Goal: Task Accomplishment & Management: Complete application form

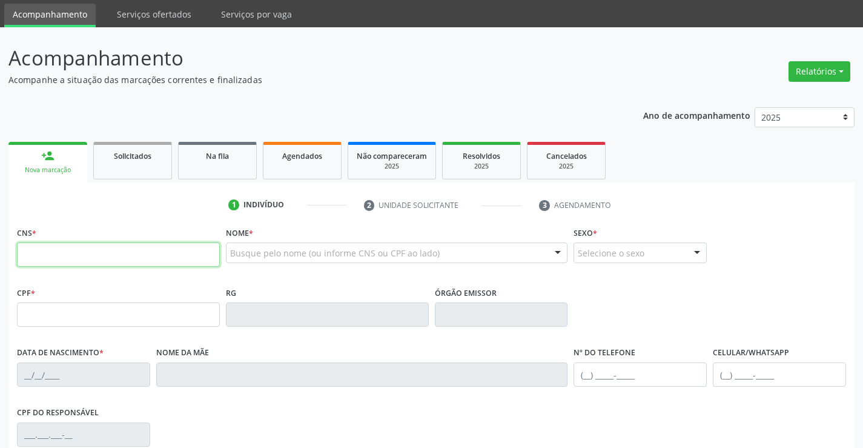
scroll to position [61, 0]
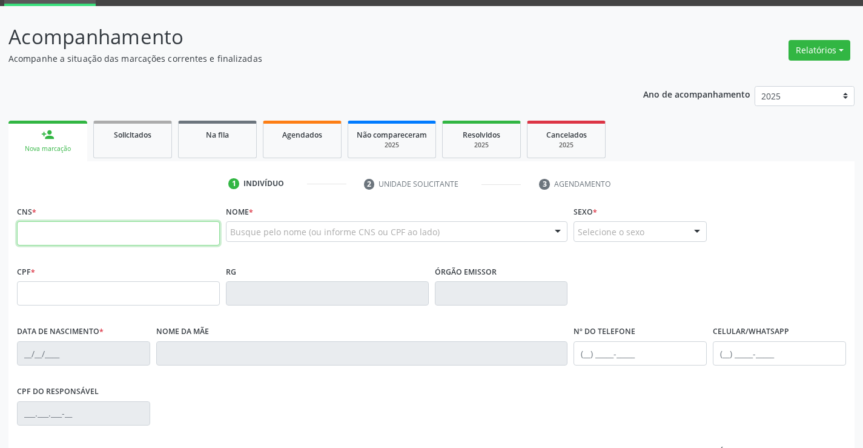
click at [78, 242] on input "text" at bounding box center [118, 233] width 203 height 24
type input "702 0098 5484 2585"
type input "1678717908"
type input "[DATE]"
type input "[PHONE_NUMBER]"
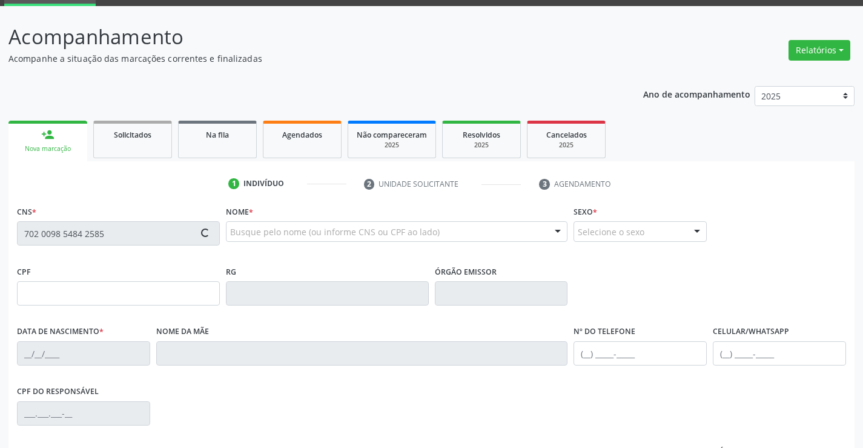
type input "[PHONE_NUMBER]"
type input "04"
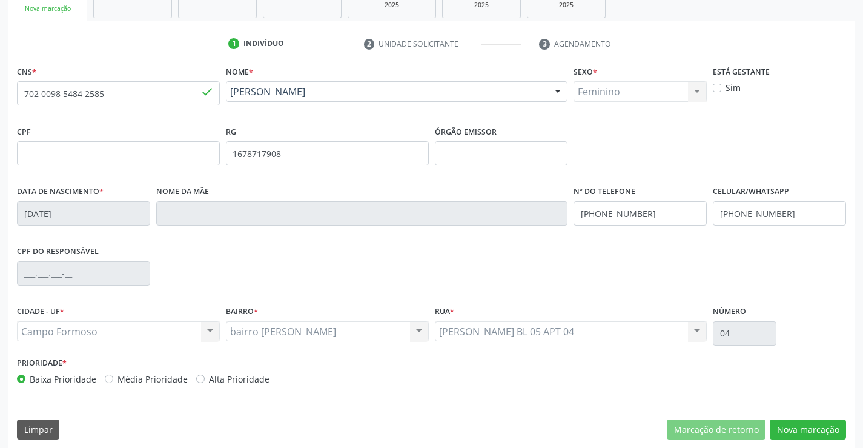
scroll to position [209, 0]
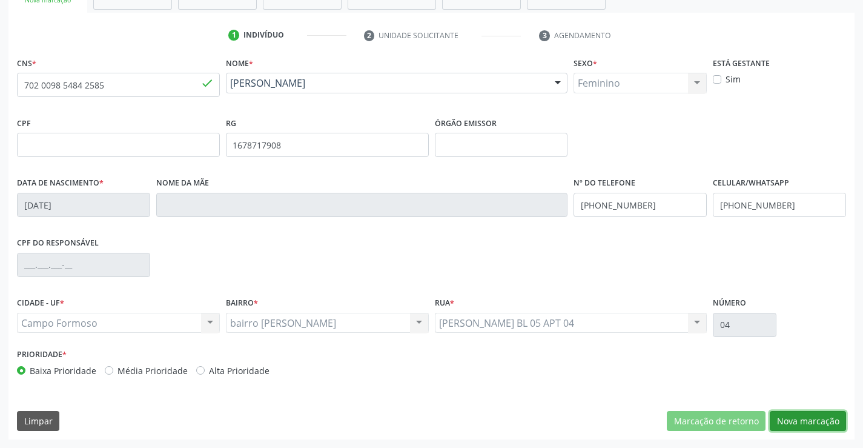
click at [820, 422] on button "Nova marcação" at bounding box center [808, 421] width 76 height 21
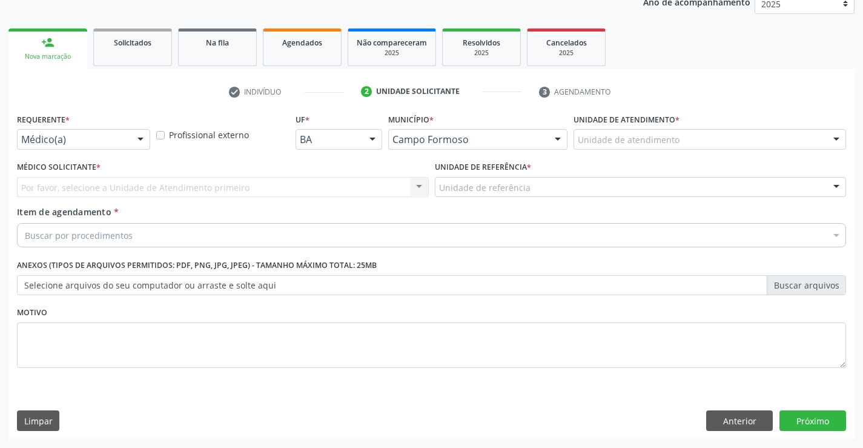
scroll to position [153, 0]
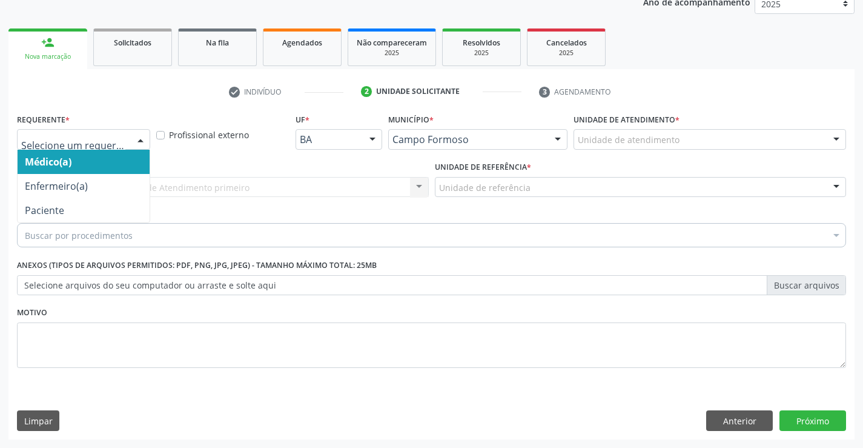
click at [136, 140] on div at bounding box center [140, 140] width 18 height 21
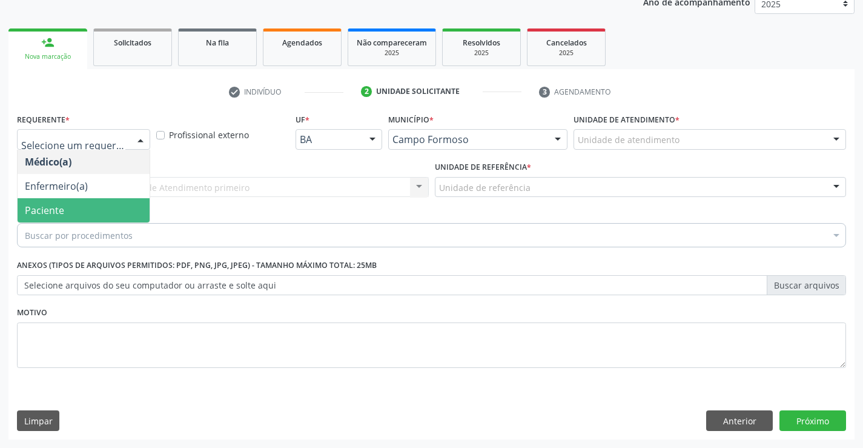
click at [105, 215] on span "Paciente" at bounding box center [84, 210] width 132 height 24
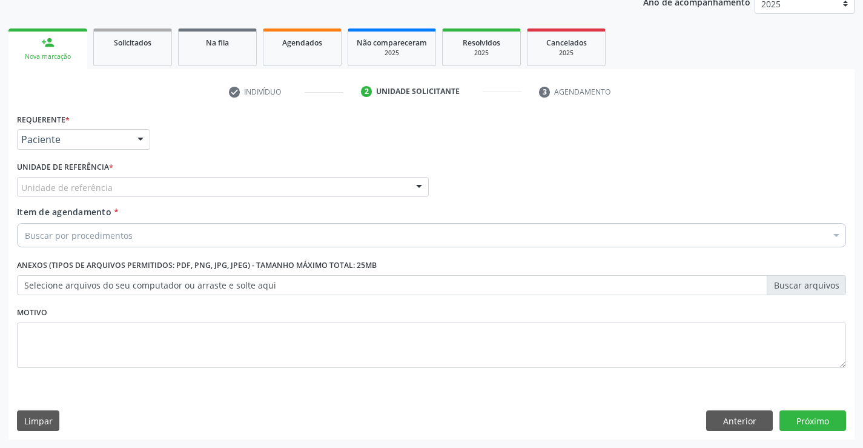
click at [119, 187] on div "Unidade de referência" at bounding box center [223, 187] width 412 height 21
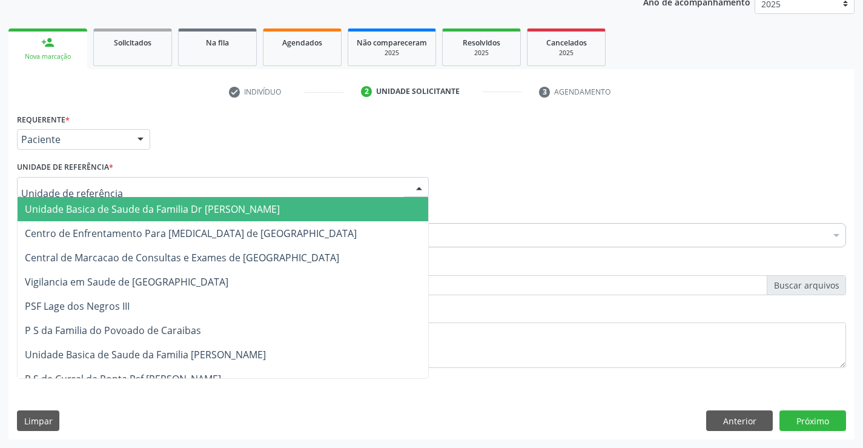
click at [129, 205] on span "Unidade Basica de Saude da Familia Dr [PERSON_NAME]" at bounding box center [152, 208] width 255 height 13
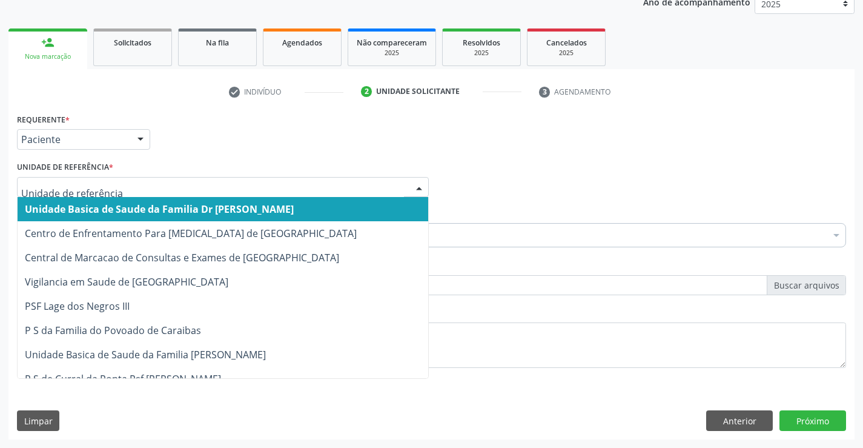
click at [419, 186] on div at bounding box center [419, 188] width 18 height 21
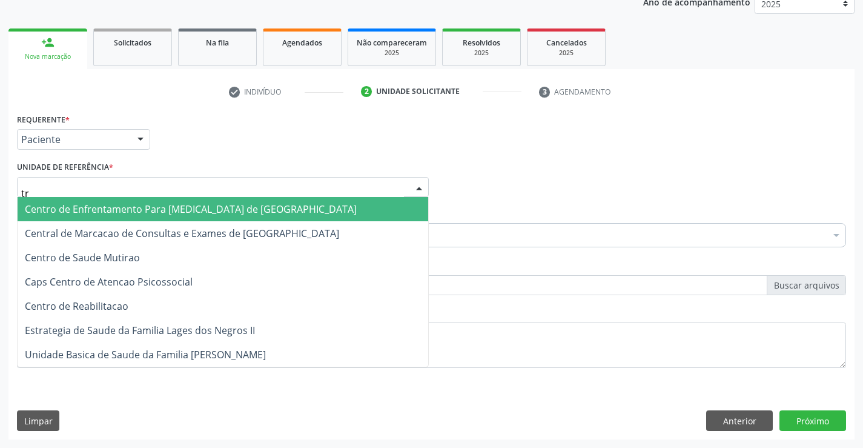
type input "tra"
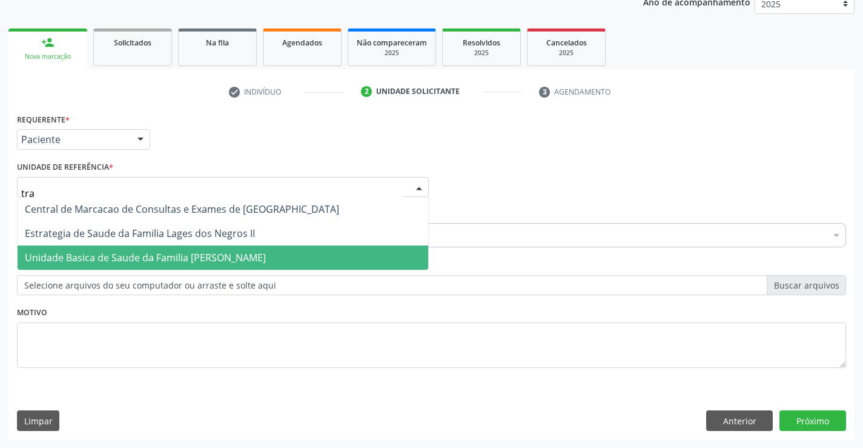
click at [331, 265] on span "Unidade Basica de Saude da Familia [PERSON_NAME]" at bounding box center [223, 257] width 411 height 24
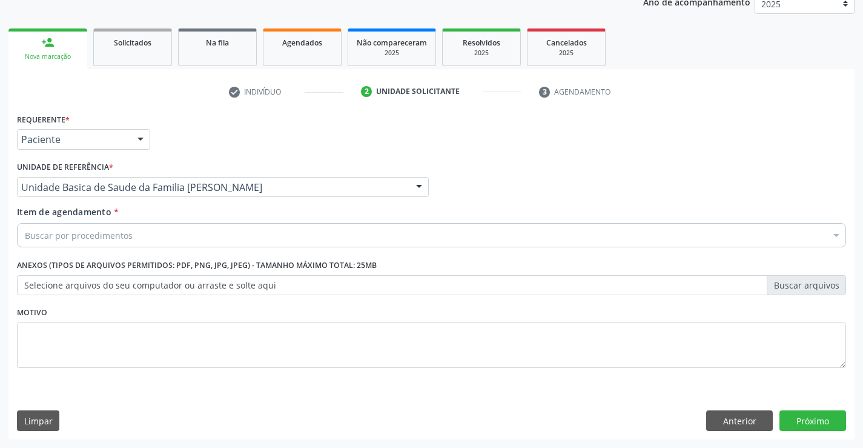
click at [179, 238] on div "Buscar por procedimentos" at bounding box center [432, 235] width 830 height 24
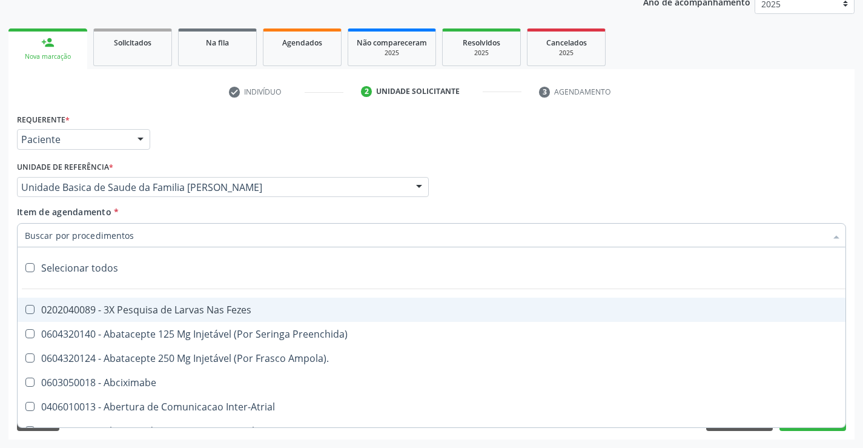
click at [178, 238] on input "Item de agendamento *" at bounding box center [426, 235] width 802 height 24
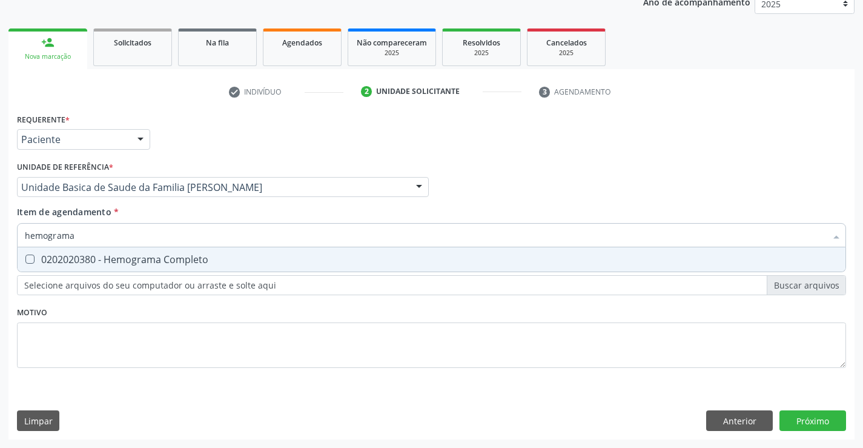
type input "hemograma"
click at [233, 312] on div "Requerente * Paciente Médico(a) Enfermeiro(a) Paciente Nenhum resultado encontr…" at bounding box center [432, 247] width 830 height 274
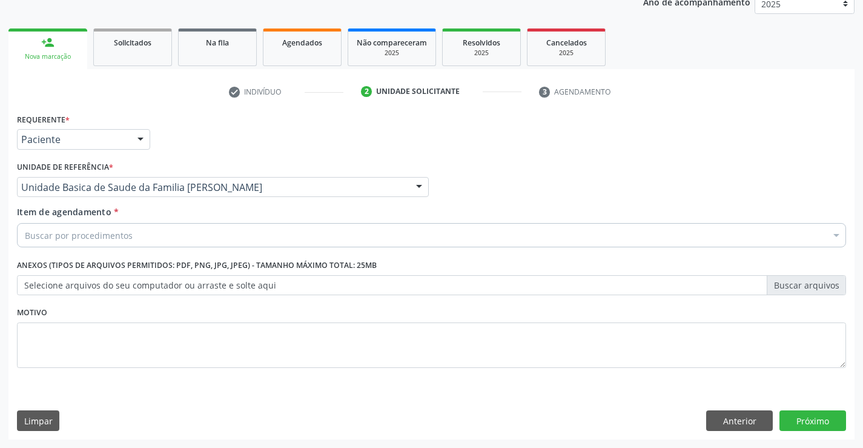
click at [170, 235] on div "Buscar por procedimentos" at bounding box center [432, 235] width 830 height 24
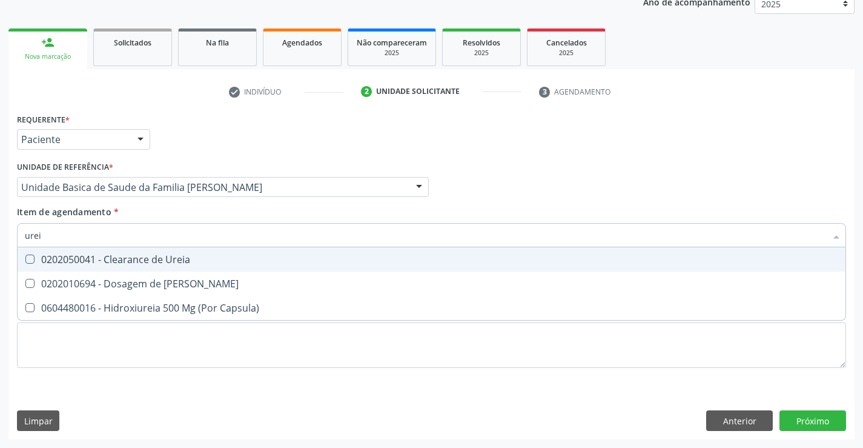
type input "ureia"
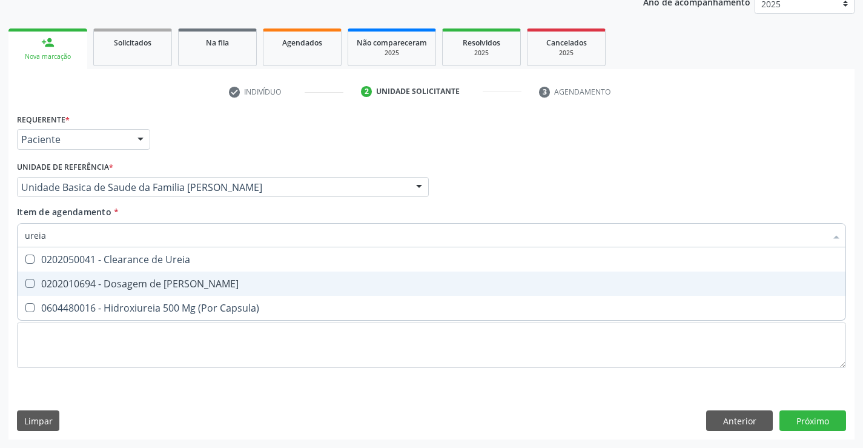
click at [178, 281] on div "0202010694 - Dosagem de [PERSON_NAME]" at bounding box center [432, 284] width 814 height 10
checkbox Ureia "true"
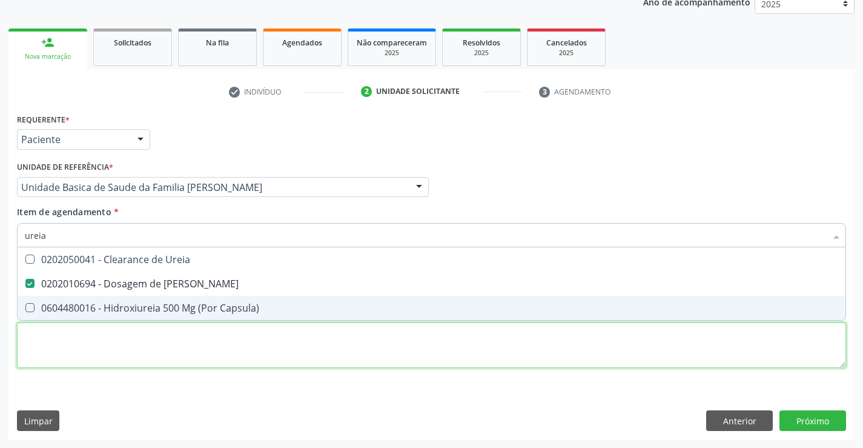
drag, startPoint x: 170, startPoint y: 341, endPoint x: 162, endPoint y: 322, distance: 20.1
click at [170, 341] on div "Requerente * Paciente Médico(a) Enfermeiro(a) Paciente Nenhum resultado encontr…" at bounding box center [432, 247] width 830 height 274
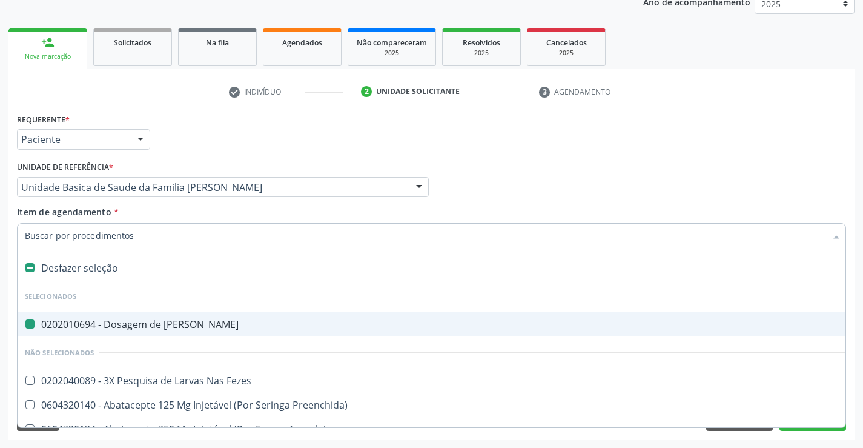
type input "c"
checkbox Ureia "false"
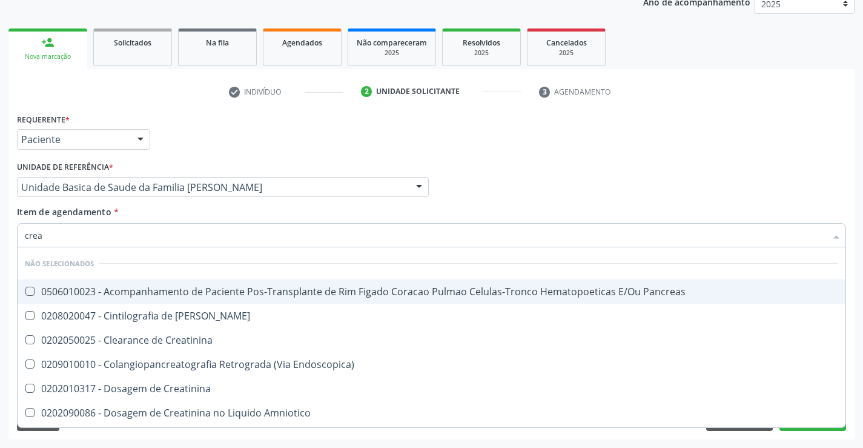
type input "creat"
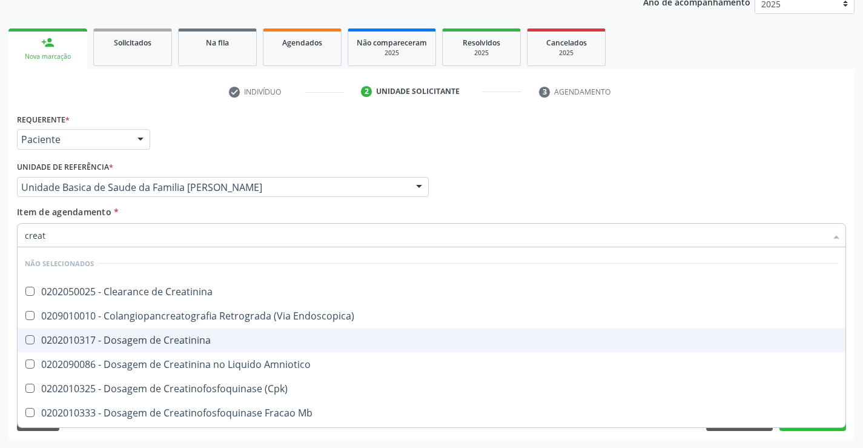
click at [198, 340] on div "0202010317 - Dosagem de Creatinina" at bounding box center [432, 340] width 814 height 10
checkbox Creatinina "true"
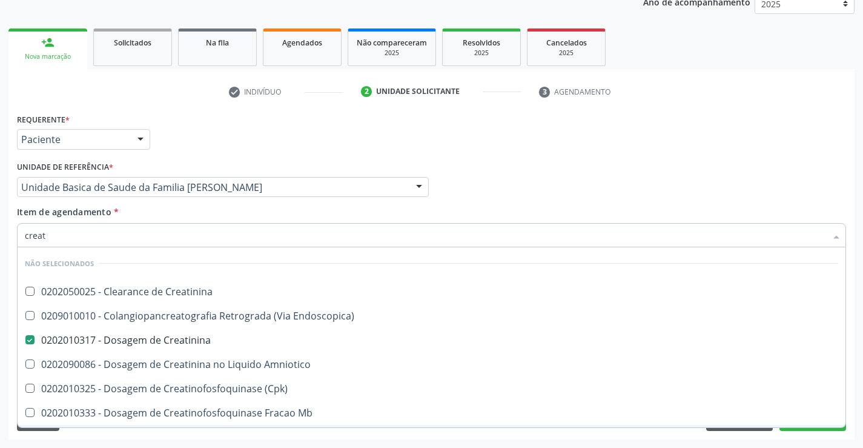
click at [204, 437] on div "Requerente * Paciente Médico(a) Enfermeiro(a) Paciente Nenhum resultado encontr…" at bounding box center [431, 274] width 847 height 329
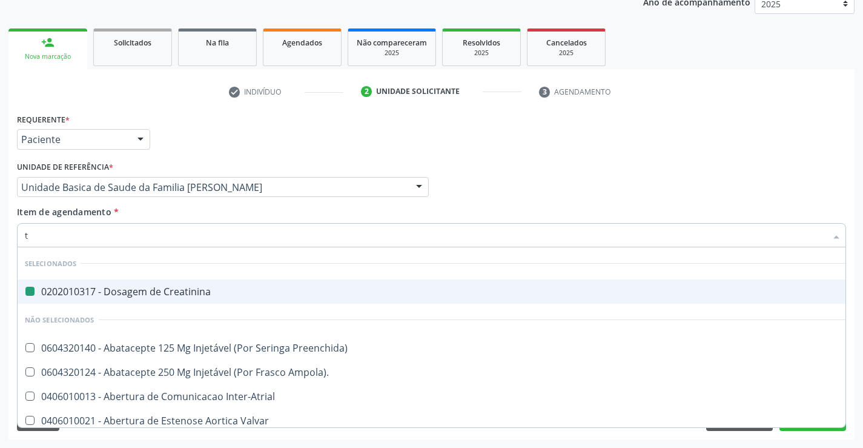
type input "tg"
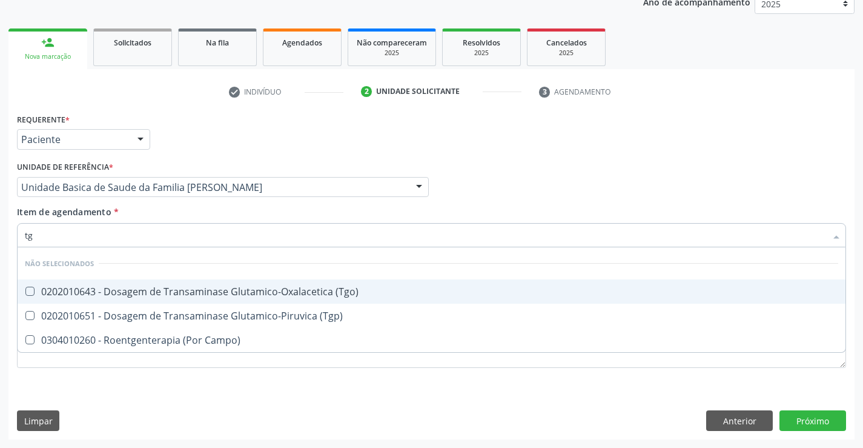
click at [279, 290] on div "0202010643 - Dosagem de Transaminase Glutamico-Oxalacetica (Tgo)" at bounding box center [432, 292] width 814 height 10
checkbox \(Tgo\) "true"
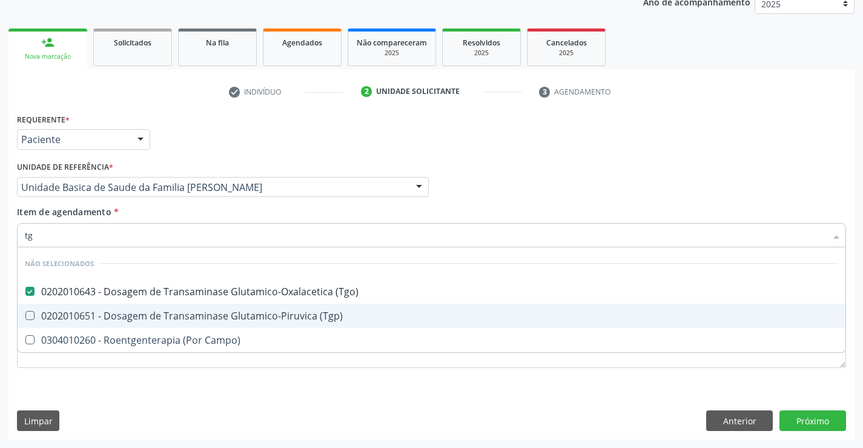
click at [285, 317] on div "0202010651 - Dosagem de Transaminase Glutamico-Piruvica (Tgp)" at bounding box center [432, 316] width 814 height 10
checkbox \(Tgp\) "true"
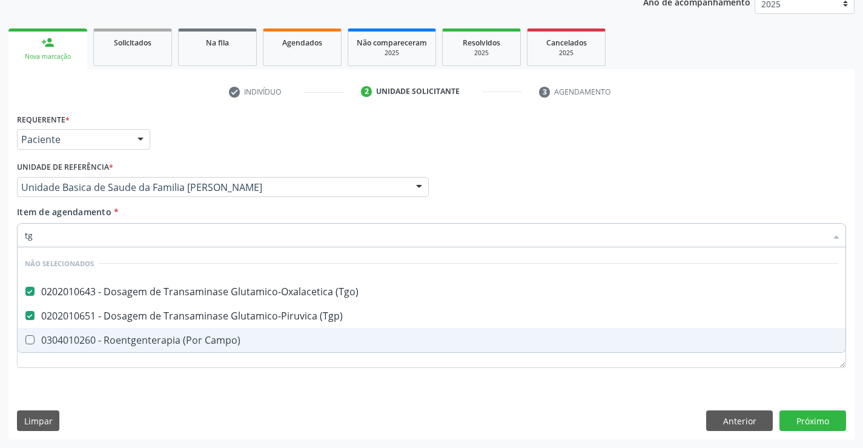
click at [314, 390] on div "Requerente * Paciente Médico(a) Enfermeiro(a) Paciente Nenhum resultado encontr…" at bounding box center [431, 274] width 847 height 329
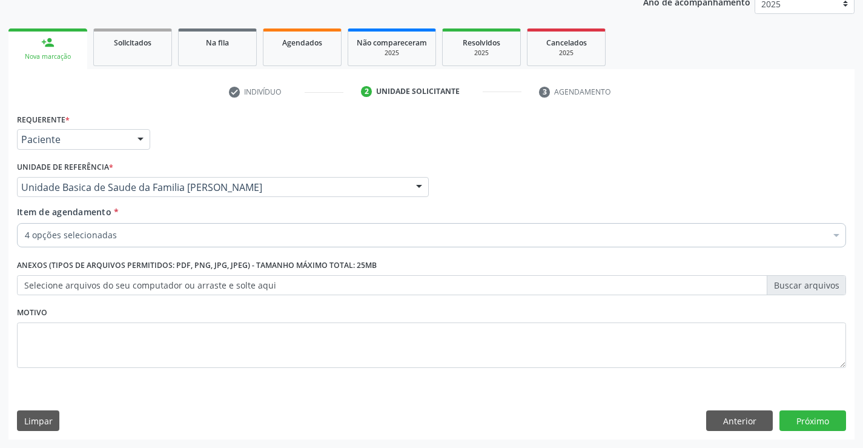
checkbox \(Tgo\) "true"
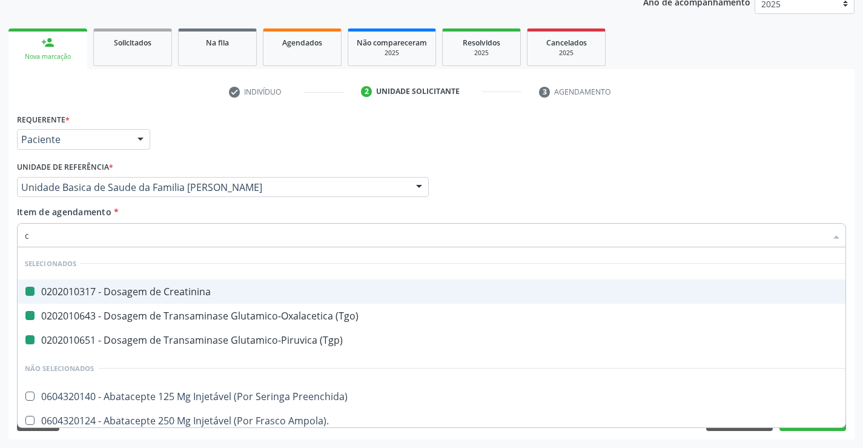
type input "cl"
checkbox Creatinina "false"
checkbox \(Tgp\) "false"
checkbox \(Tgo\) "false"
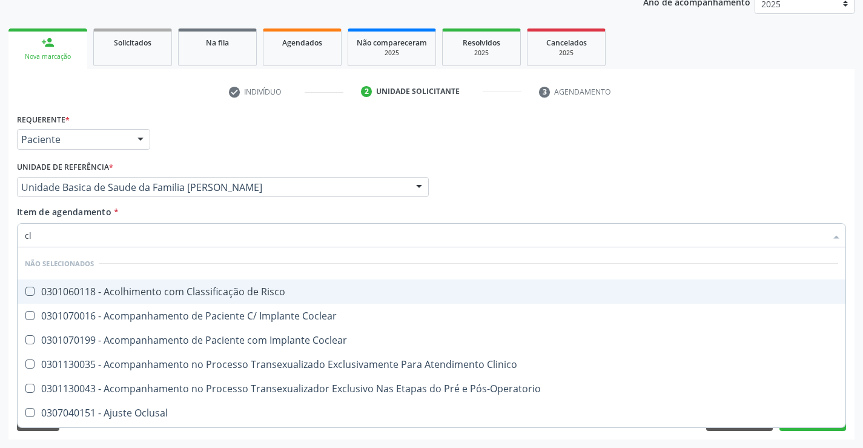
type input "c"
checkbox Risco "true"
checkbox Coclear "true"
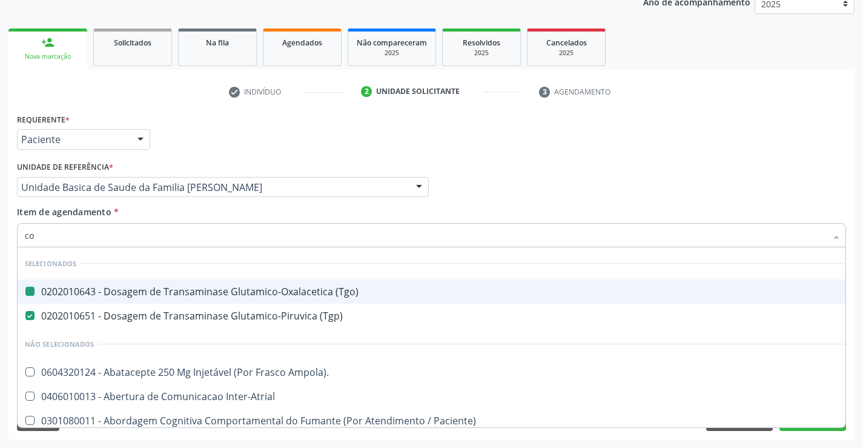
type input "col"
checkbox \(Tgo\) "false"
checkbox \(Tgp\) "false"
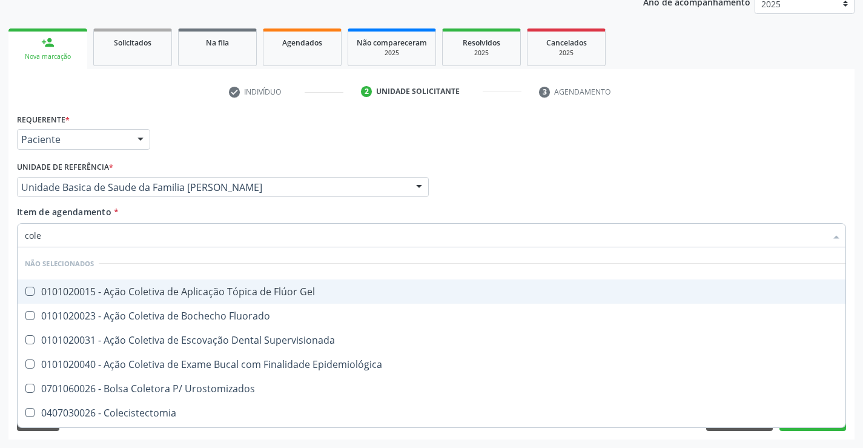
type input "coles"
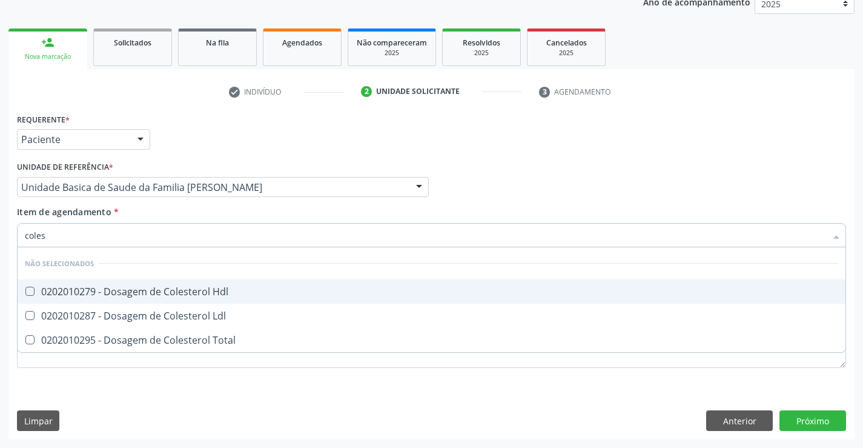
click at [182, 289] on div "0202010279 - Dosagem de Colesterol Hdl" at bounding box center [432, 292] width 814 height 10
checkbox Hdl "true"
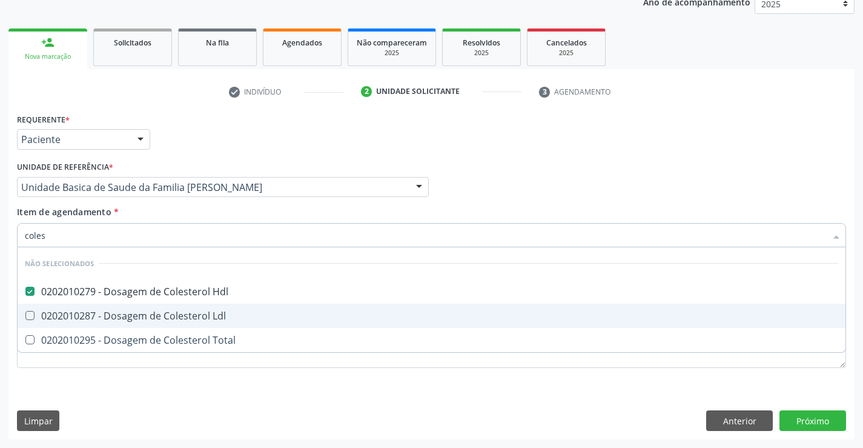
drag, startPoint x: 195, startPoint y: 316, endPoint x: 193, endPoint y: 341, distance: 24.9
click at [195, 320] on div "0202010287 - Dosagem de Colesterol Ldl" at bounding box center [432, 316] width 814 height 10
checkbox Ldl "true"
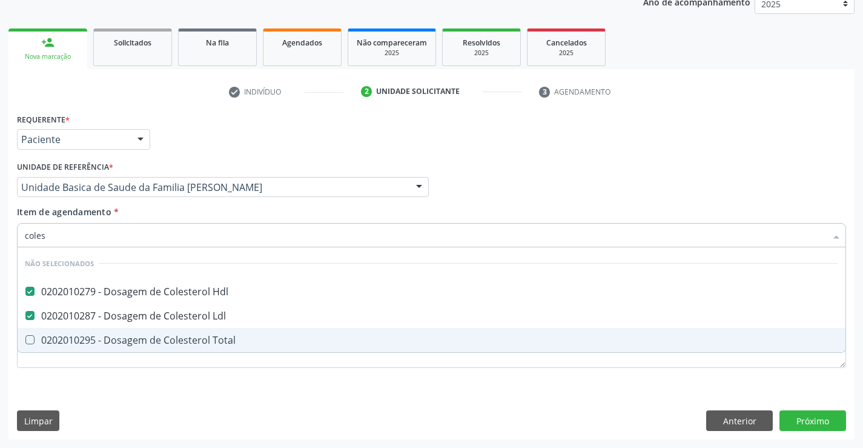
click at [193, 341] on div "0202010295 - Dosagem de Colesterol Total" at bounding box center [432, 340] width 814 height 10
checkbox Total "true"
click at [195, 384] on div "Requerente * Paciente Médico(a) Enfermeiro(a) Paciente Nenhum resultado encontr…" at bounding box center [432, 247] width 830 height 274
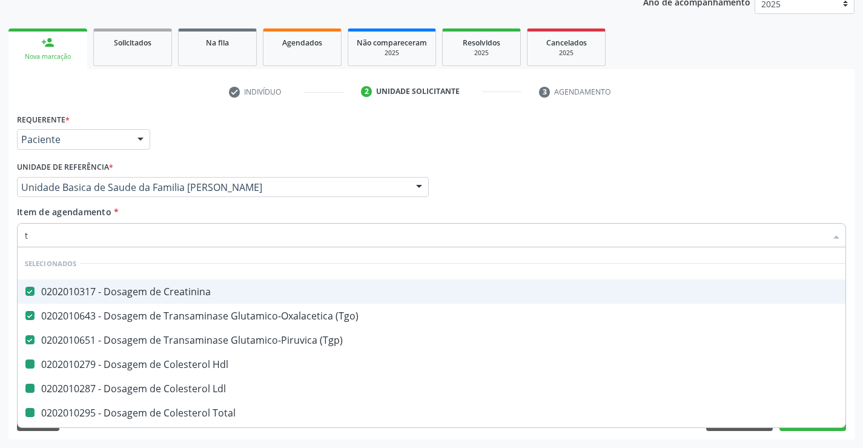
type input "tr"
checkbox Hdl "false"
checkbox Ldl "false"
checkbox Total "false"
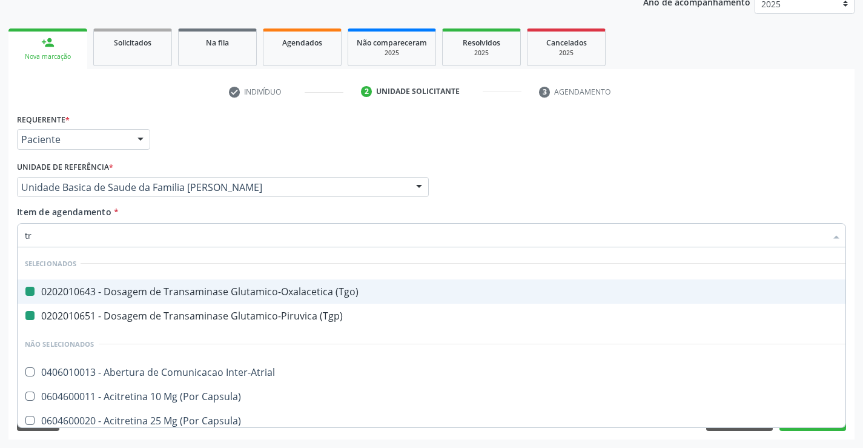
type input "tri"
checkbox \(Tgo\) "false"
checkbox \(Tgp\) "false"
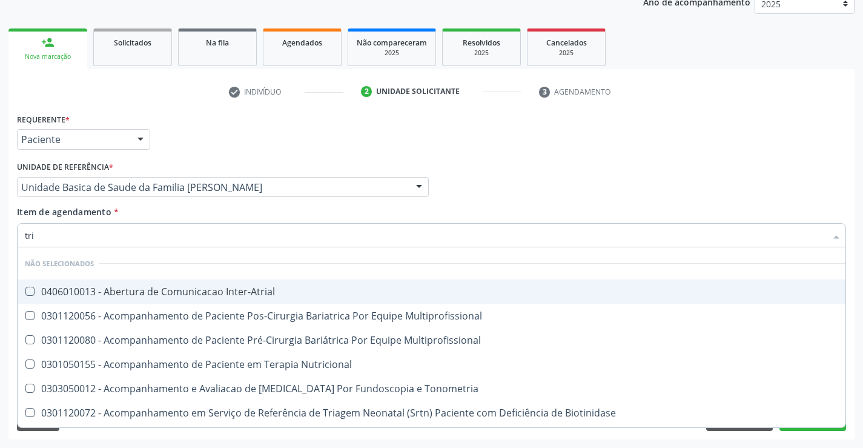
type input "trig"
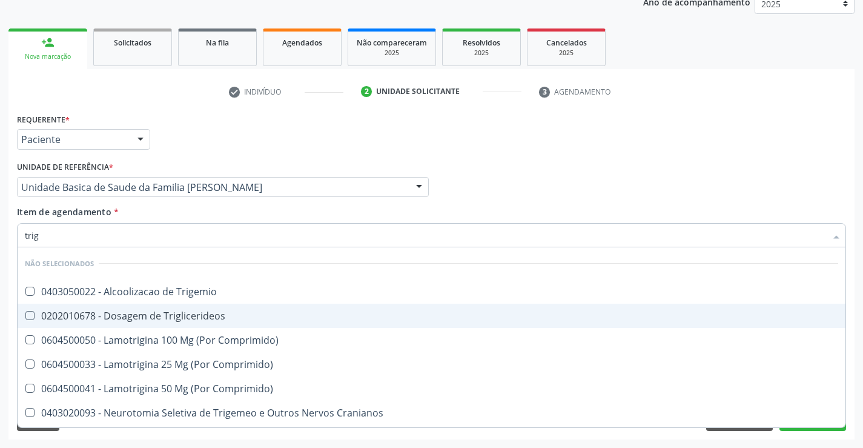
click at [163, 312] on div "0202010678 - Dosagem de Triglicerideos" at bounding box center [432, 316] width 814 height 10
checkbox Triglicerideos "true"
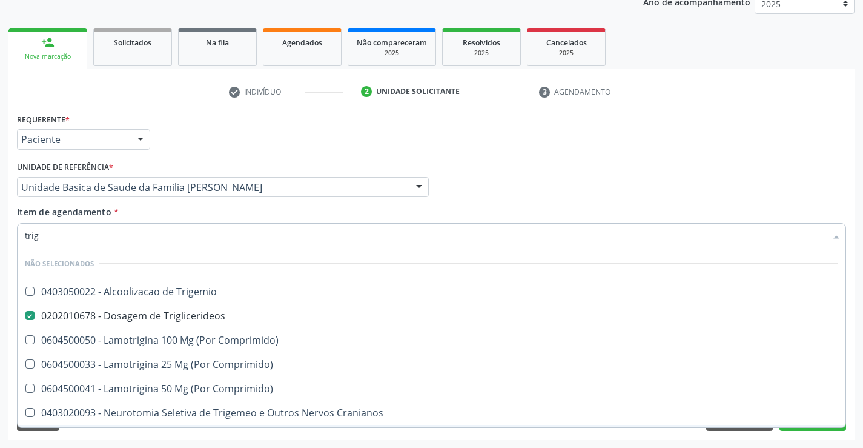
click at [134, 434] on div "Requerente * Paciente Médico(a) Enfermeiro(a) Paciente Nenhum resultado encontr…" at bounding box center [431, 274] width 847 height 329
checkbox Trigemio "true"
checkbox Comprimido\) "true"
checkbox Cranianos "true"
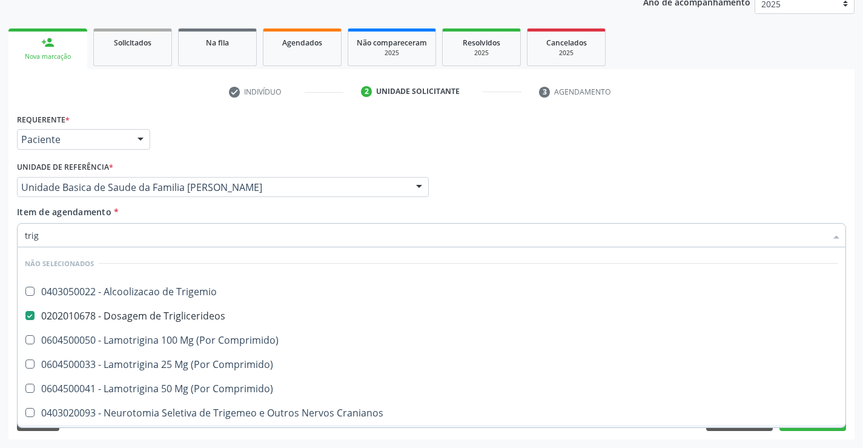
checkbox Espinal "true"
checkbox Comprimido\) "true"
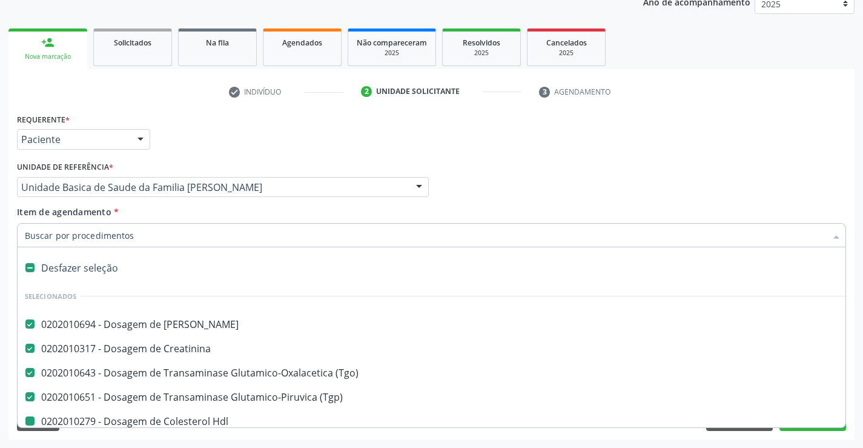
type input "u"
checkbox Hdl "false"
checkbox Ldl "false"
checkbox Total "false"
checkbox Triglicerideos "false"
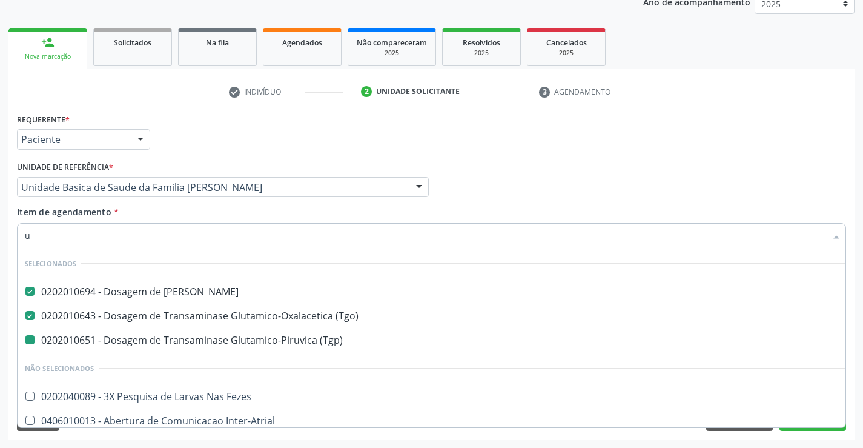
type input "ur"
checkbox \(Tgp\) "false"
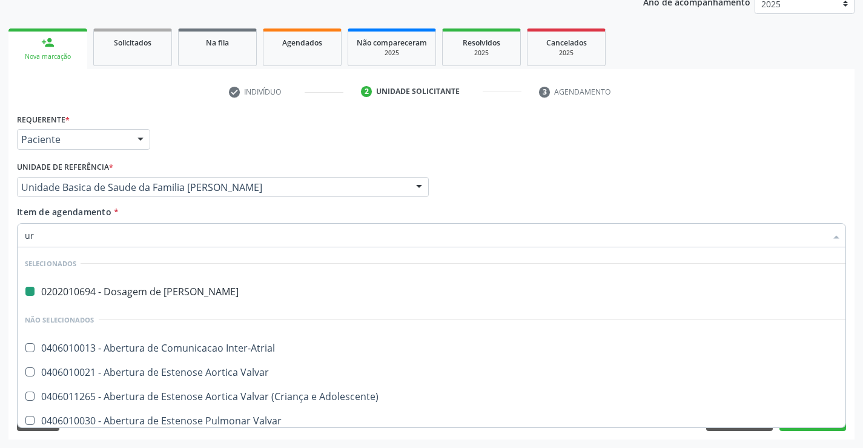
type input "uri"
checkbox Ureia "false"
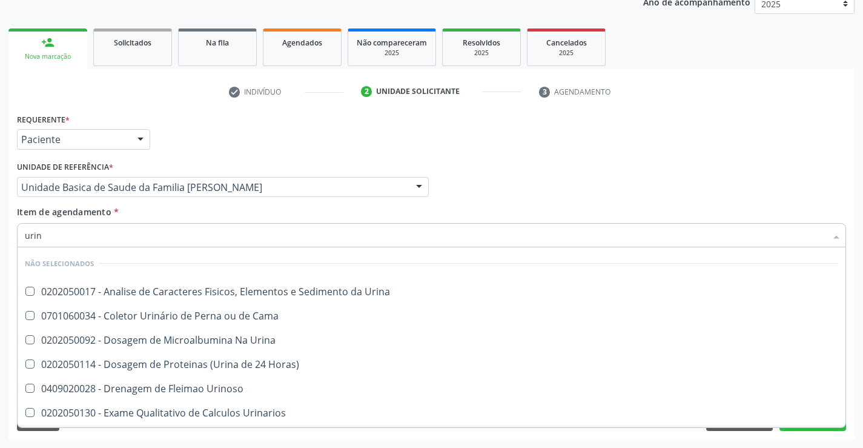
type input "urina"
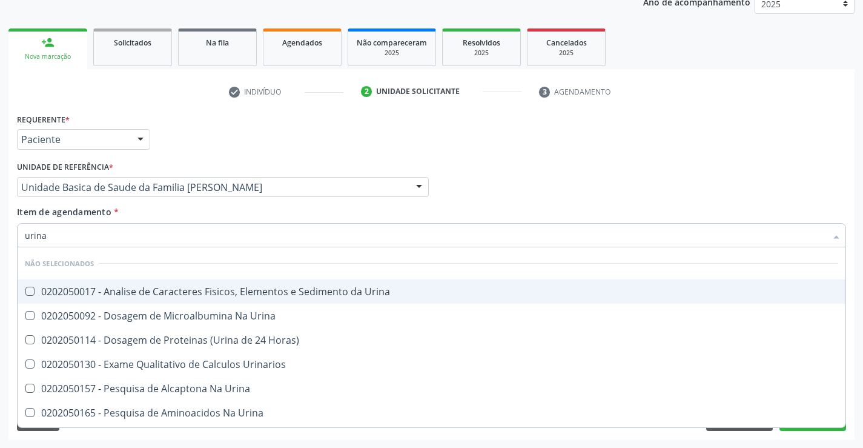
click at [233, 288] on div "0202050017 - Analise de Caracteres Fisicos, Elementos e Sedimento da Urina" at bounding box center [432, 292] width 814 height 10
checkbox Urina "true"
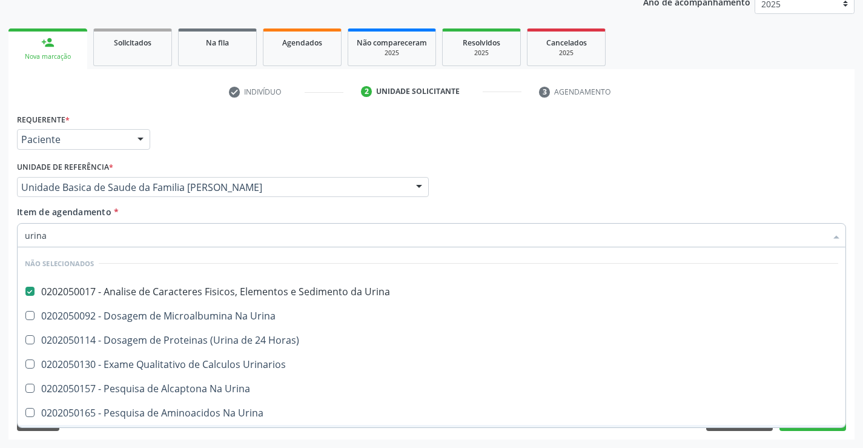
click at [200, 435] on div "Requerente * Paciente Médico(a) Enfermeiro(a) Paciente Nenhum resultado encontr…" at bounding box center [431, 274] width 847 height 329
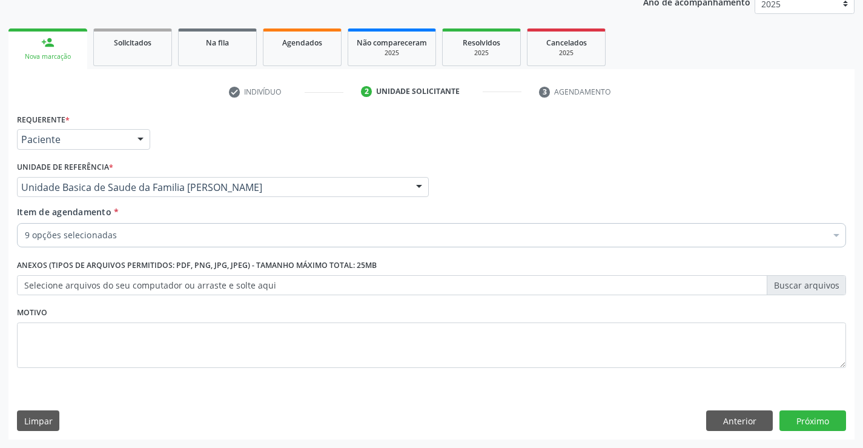
checkbox Hdl "true"
checkbox Ldl "true"
checkbox Total "true"
checkbox \(Tgo\) "true"
checkbox Triglicerideos "true"
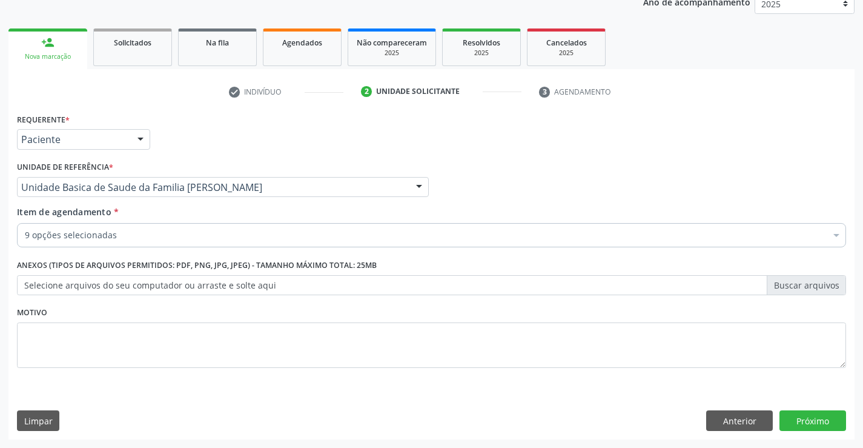
checkbox Urina "true"
checkbox \(Tgp\) "true"
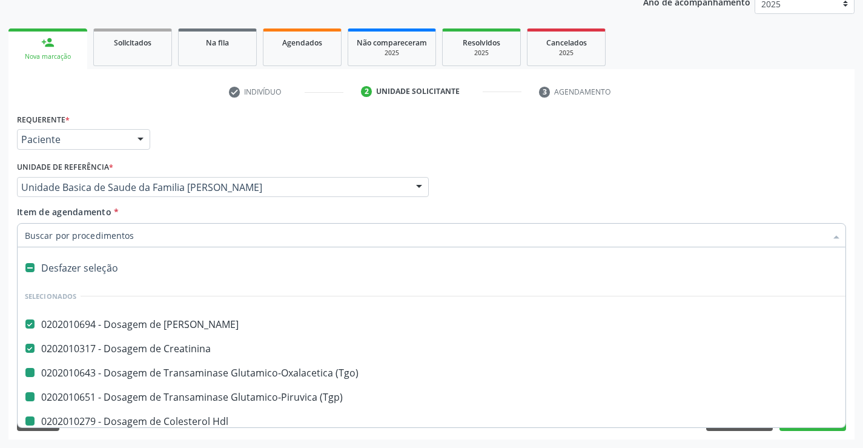
type input "f"
checkbox Hdl "false"
checkbox Ldl "false"
checkbox Total "false"
checkbox \(Tgo\) "false"
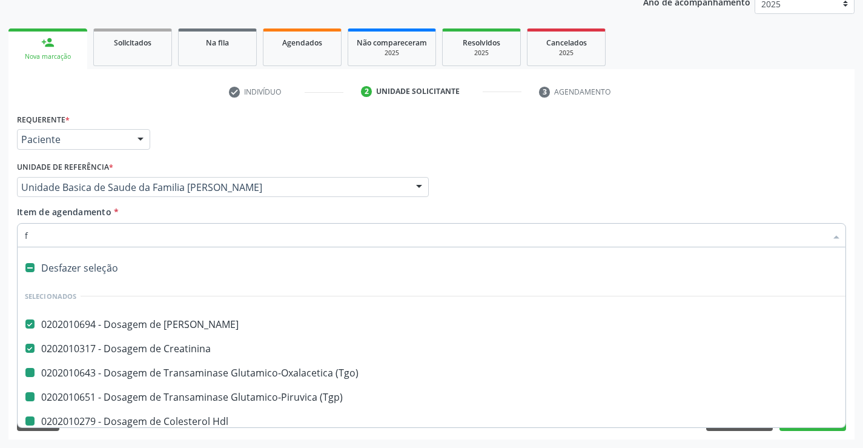
checkbox Triglicerideos "false"
checkbox Urina "false"
checkbox \(Tgp\) "false"
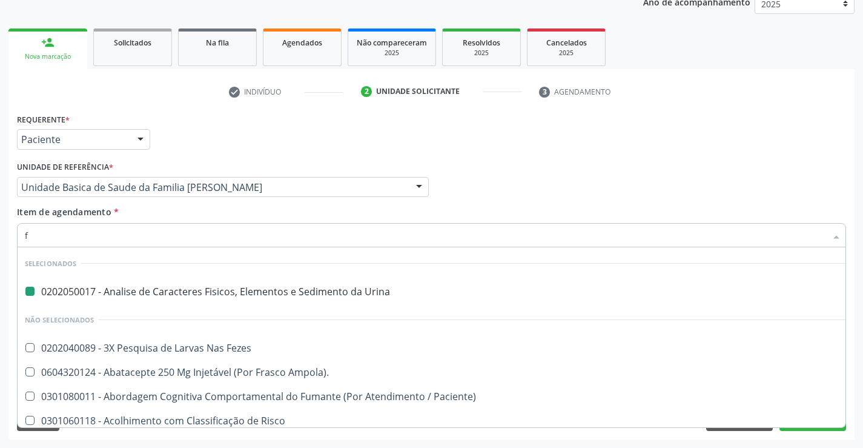
type input "fe"
checkbox Urina "false"
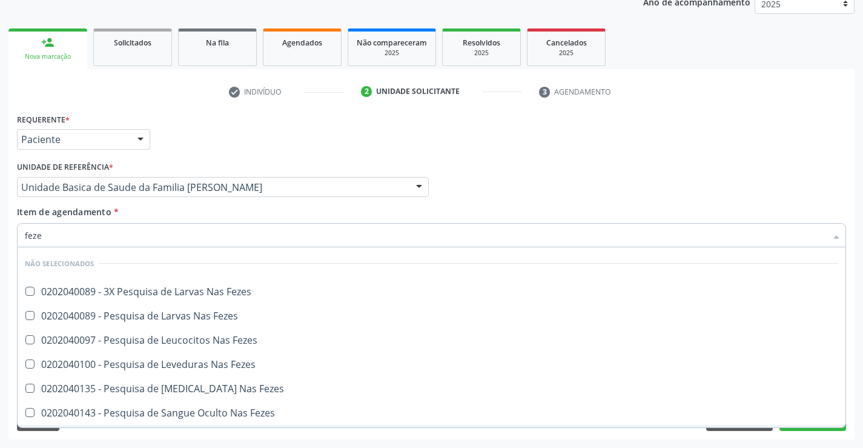
type input "fezes"
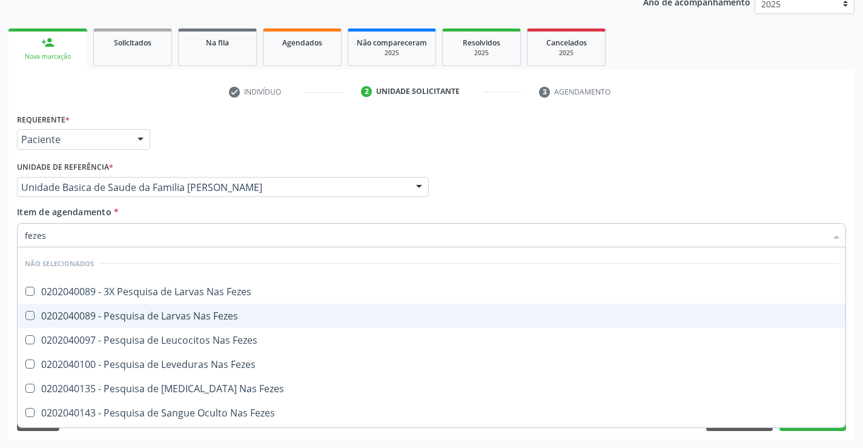
click at [156, 313] on div "0202040089 - Pesquisa de Larvas Nas Fezes" at bounding box center [432, 316] width 814 height 10
checkbox Fezes "true"
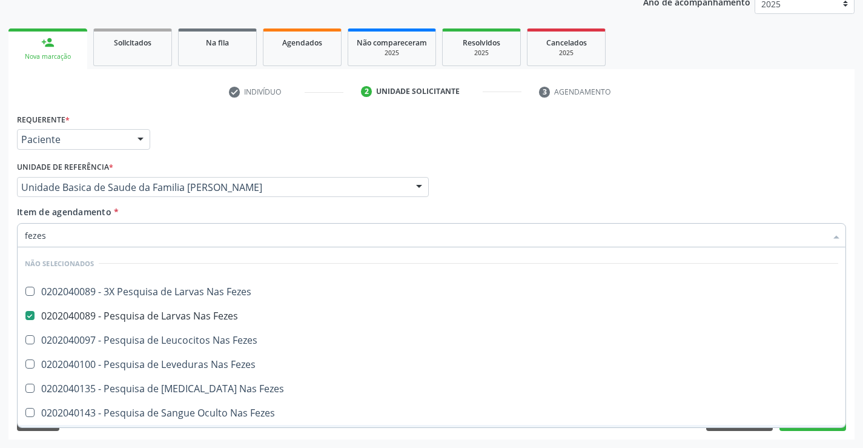
click at [159, 437] on div "Requerente * Paciente Médico(a) Enfermeiro(a) Paciente Nenhum resultado encontr…" at bounding box center [431, 274] width 847 height 329
checkbox Fezes "true"
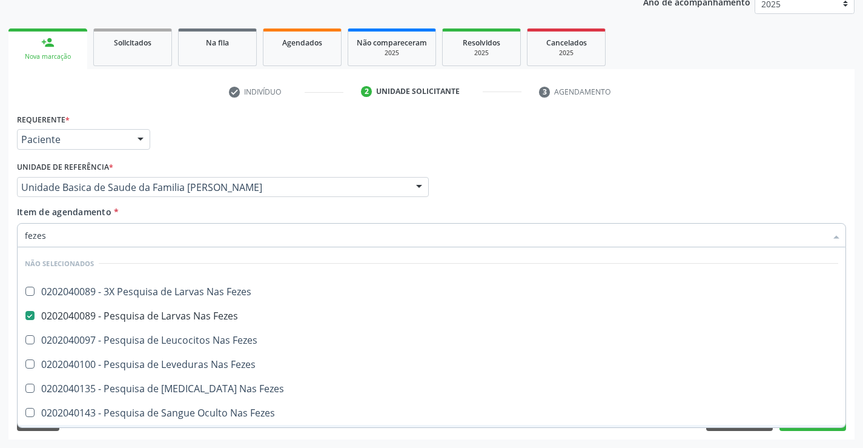
checkbox Fezes "true"
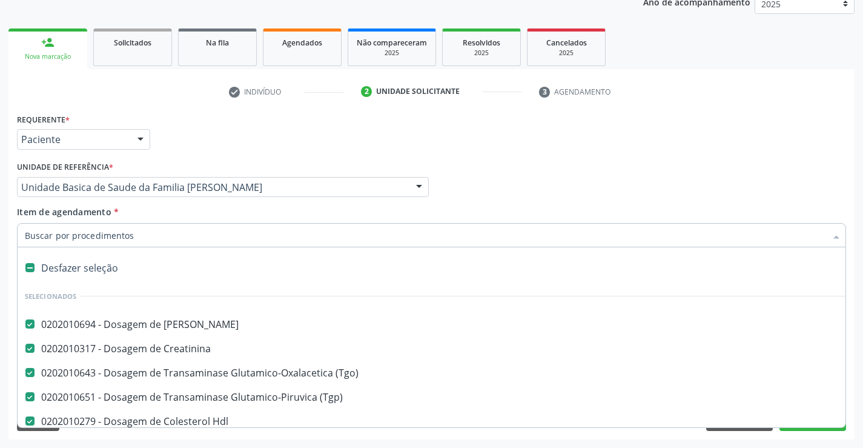
type input "g"
checkbox Fezes "false"
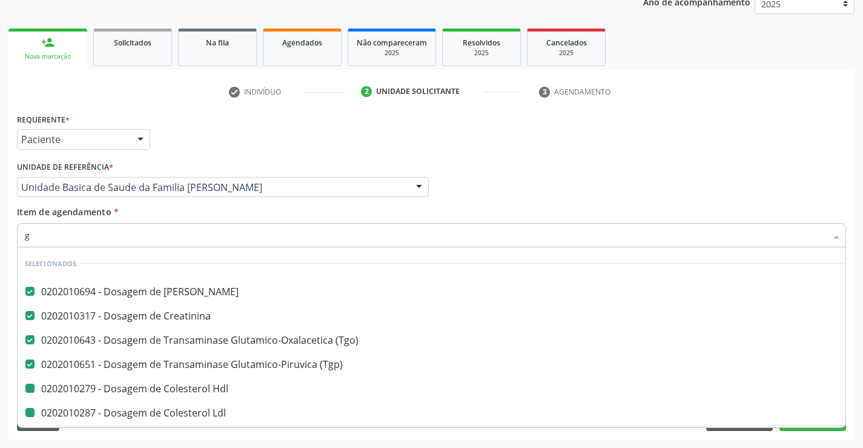
type input "gl"
checkbox Hdl "false"
checkbox Ldl "false"
checkbox Total "false"
checkbox Triglicerideos "false"
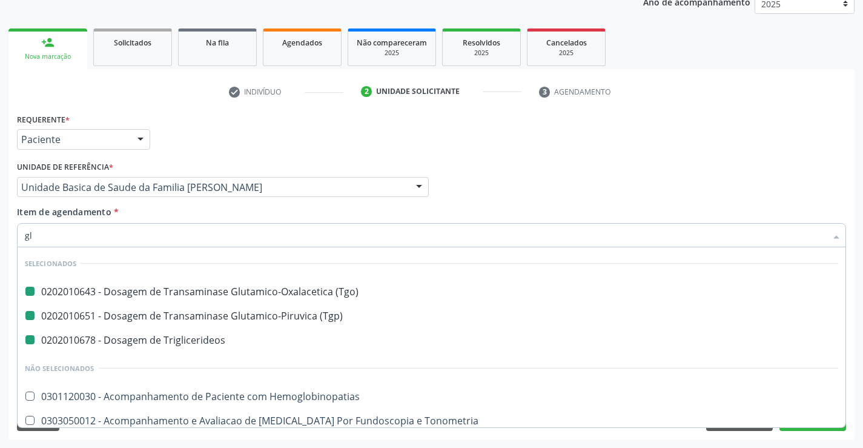
type input "glo"
checkbox \(Tgo\) "false"
checkbox Triglicerideos "false"
checkbox \(Tgp\) "false"
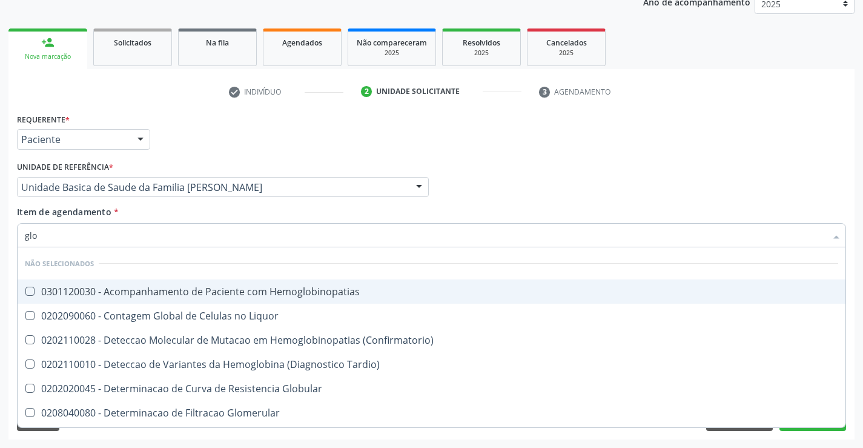
type input "gl"
checkbox Hemoglobinopatias "true"
checkbox \(Confirmatorio\) "true"
checkbox Liquor "true"
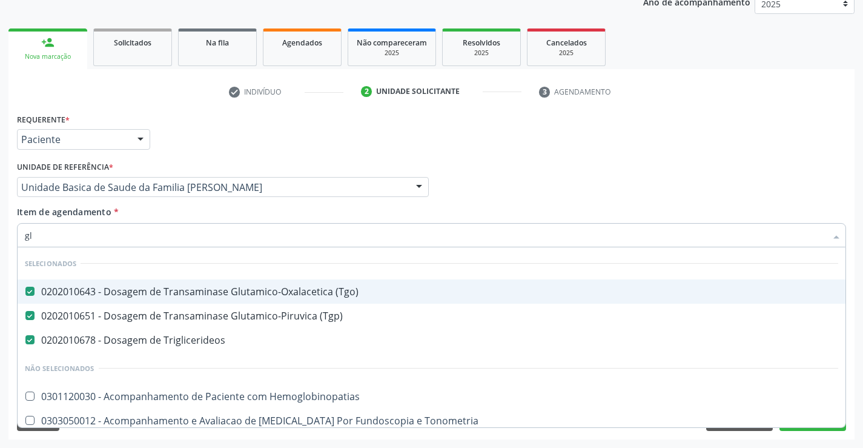
type input "gli"
checkbox Triglicerideos "false"
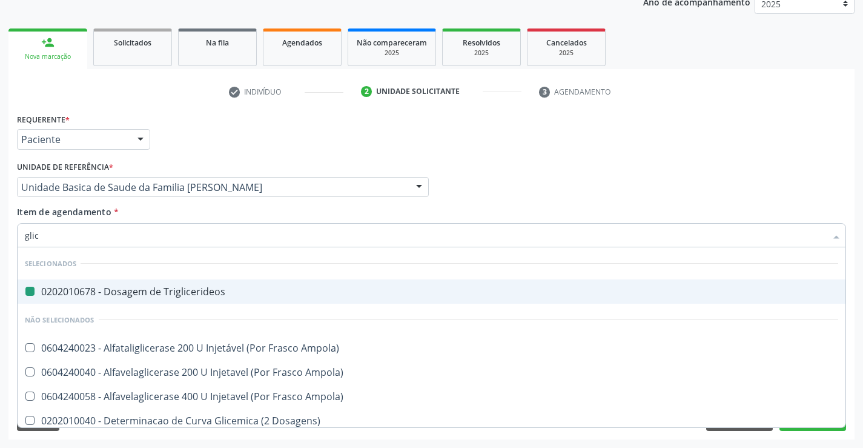
type input "glico"
checkbox Triglicerideos "false"
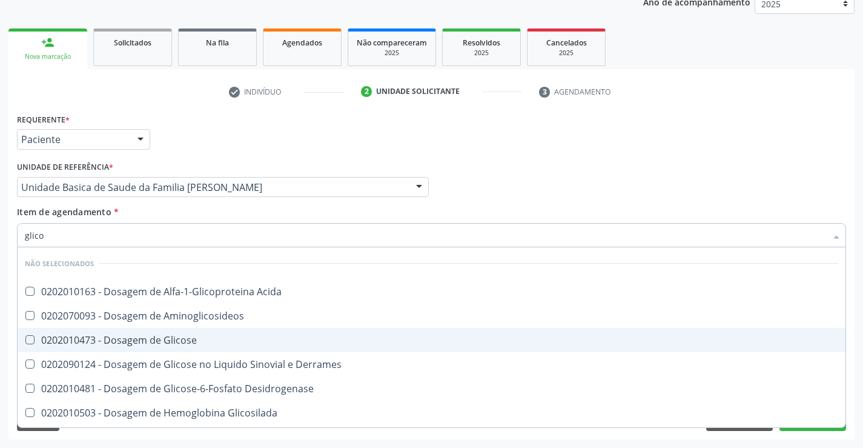
click at [187, 338] on div "0202010473 - Dosagem de Glicose" at bounding box center [432, 340] width 814 height 10
checkbox Glicose "true"
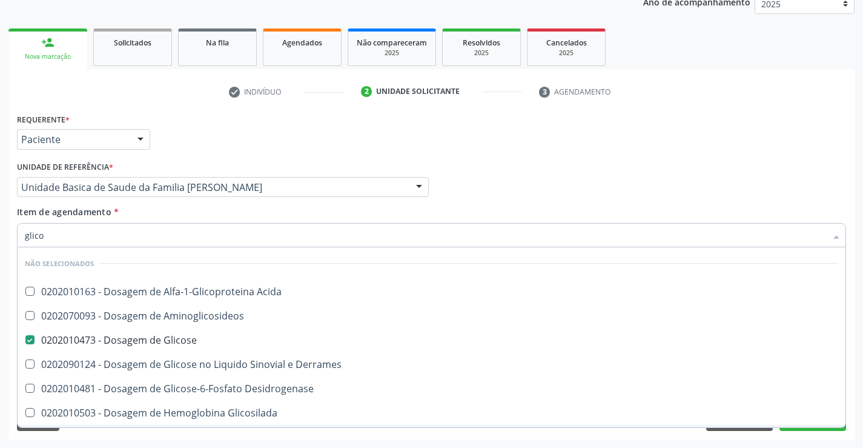
click at [186, 436] on div "Requerente * Paciente Médico(a) Enfermeiro(a) Paciente Nenhum resultado encontr…" at bounding box center [431, 274] width 847 height 329
checkbox Acida "true"
checkbox Desidrogenase "true"
checkbox Glicosilada "true"
checkbox Quantitativa "true"
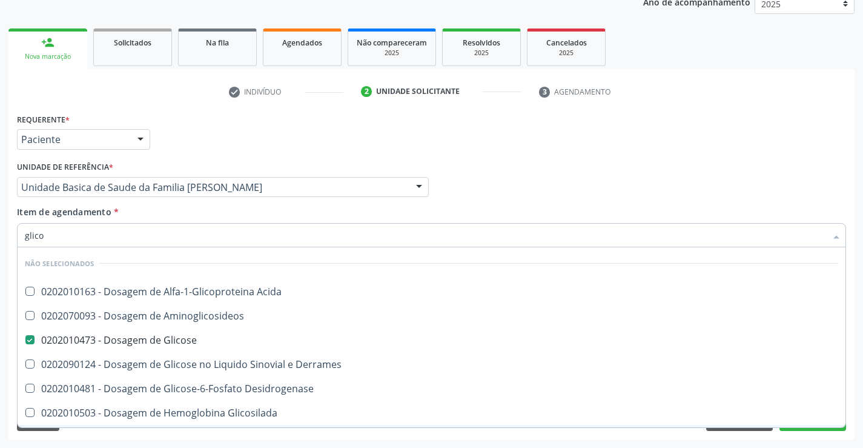
checkbox Urina "true"
checkbox Glicose "true"
checkbox Derrames "true"
checkbox Aminoglicosideos "true"
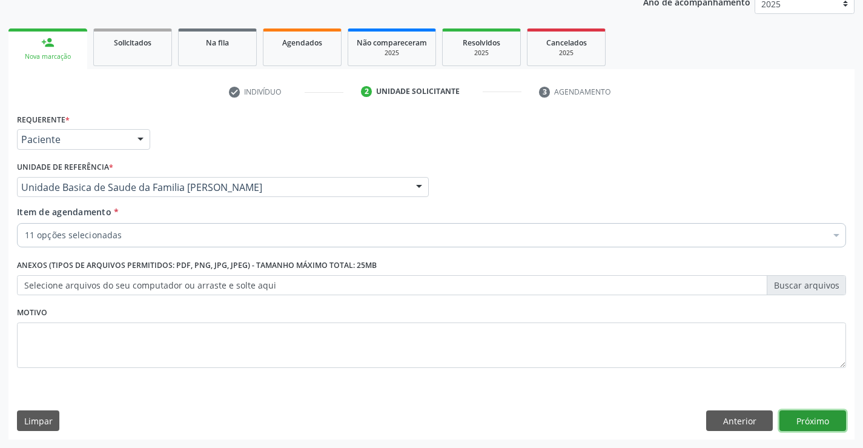
click at [815, 420] on button "Próximo" at bounding box center [813, 420] width 67 height 21
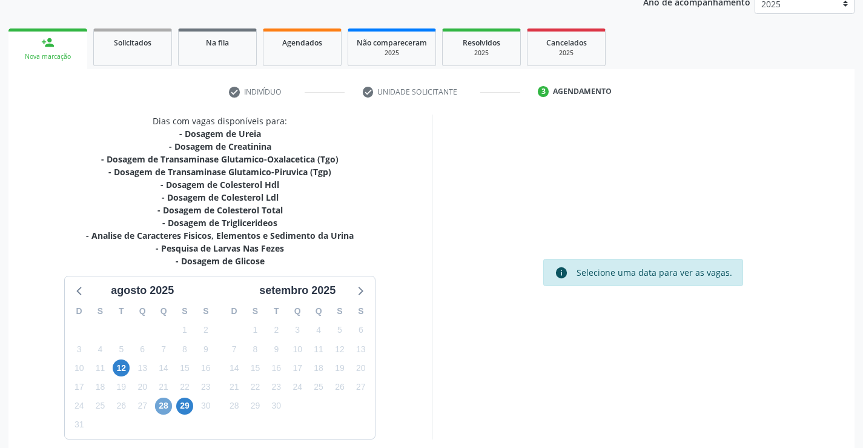
click at [164, 406] on span "28" at bounding box center [163, 405] width 17 height 17
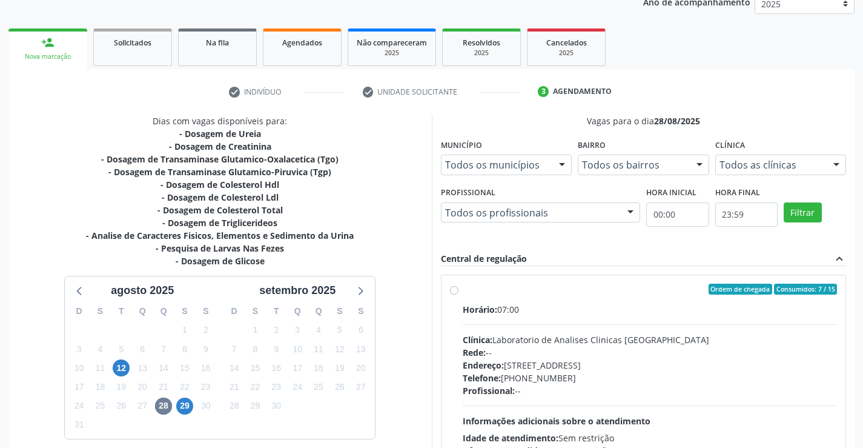
click at [463, 289] on label "Ordem de chegada Consumidos: 7 / 15 Horário: 07:00 Clínica: Laboratorio de Anal…" at bounding box center [650, 377] width 375 height 186
click at [452, 289] on input "Ordem de chegada Consumidos: 7 / 15 Horário: 07:00 Clínica: Laboratorio de Anal…" at bounding box center [454, 289] width 8 height 11
radio input "true"
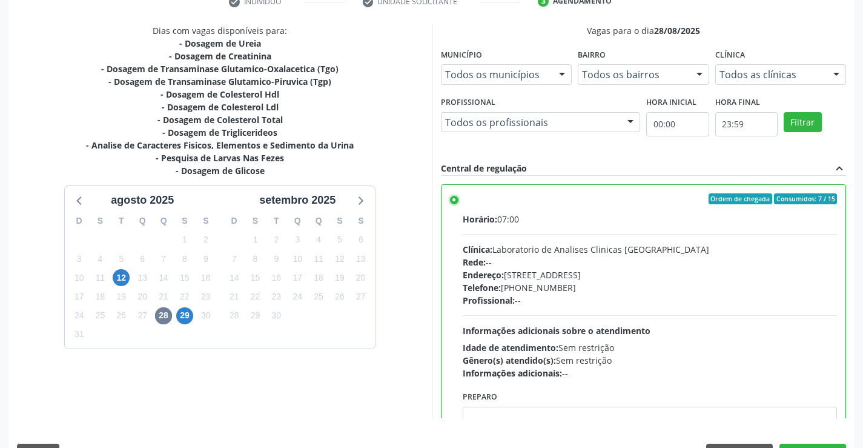
scroll to position [274, 0]
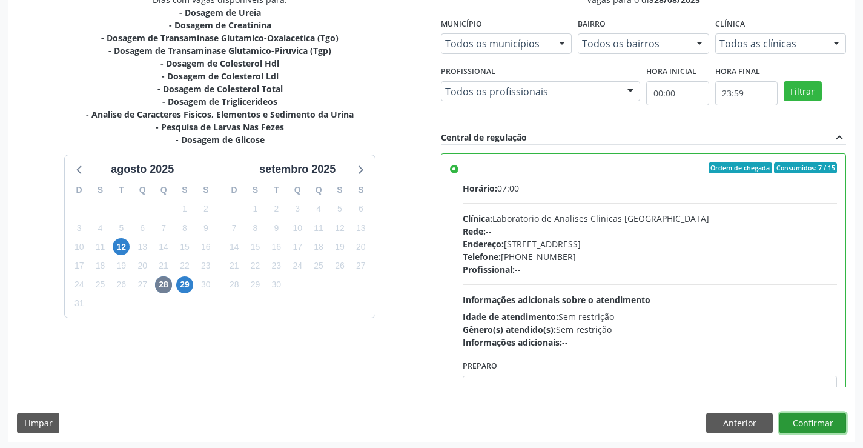
click at [824, 419] on button "Confirmar" at bounding box center [813, 423] width 67 height 21
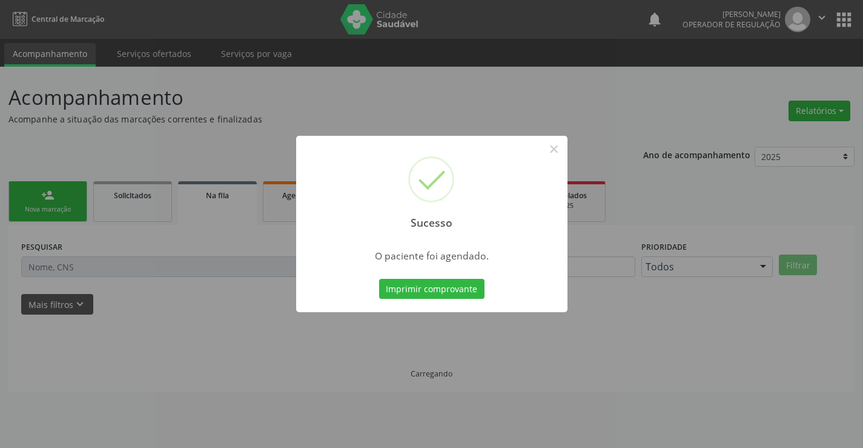
scroll to position [0, 0]
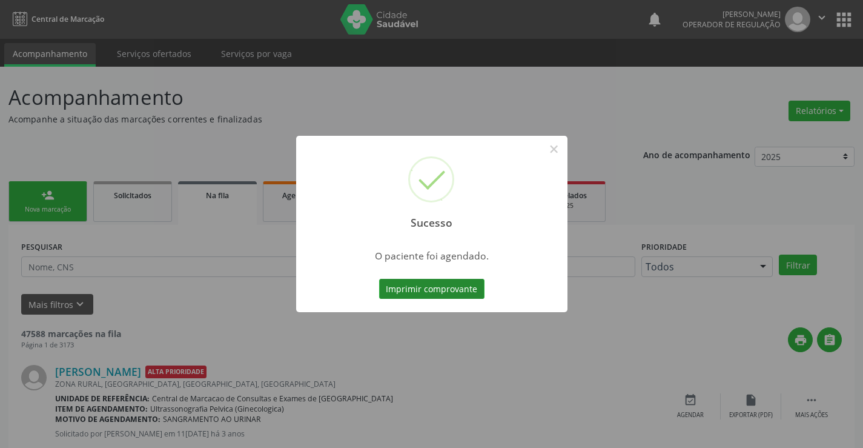
click at [456, 287] on button "Imprimir comprovante" at bounding box center [431, 289] width 105 height 21
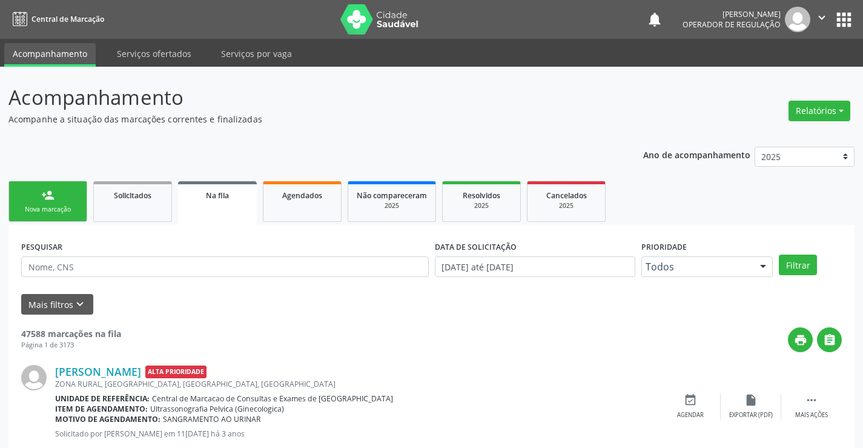
click at [66, 203] on link "person_add Nova marcação" at bounding box center [47, 201] width 79 height 41
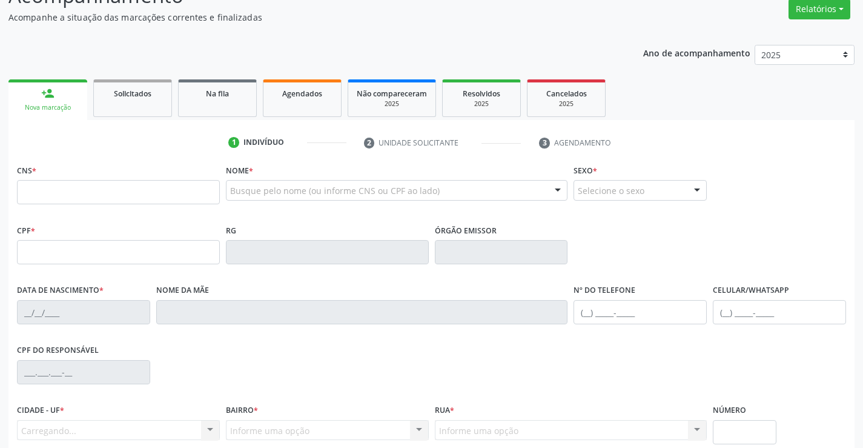
scroll to position [121, 0]
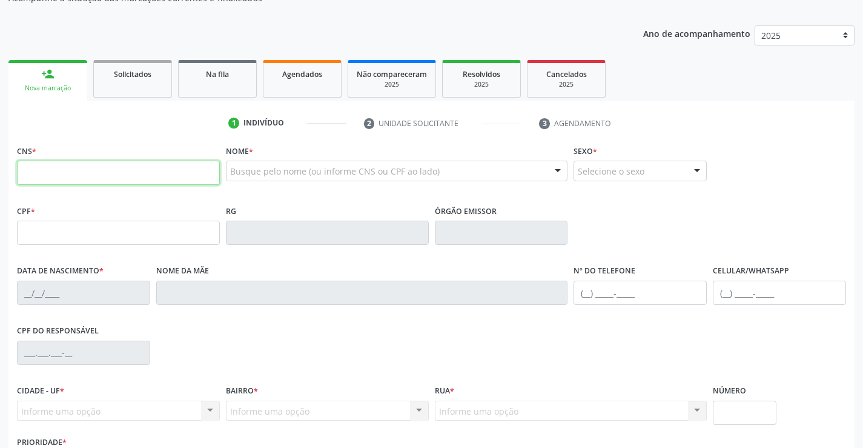
click at [52, 173] on input "text" at bounding box center [118, 173] width 203 height 24
type input "707 5002 9307 9290"
type input "26[DATE]"
type input "[PHONE_NUMBER]"
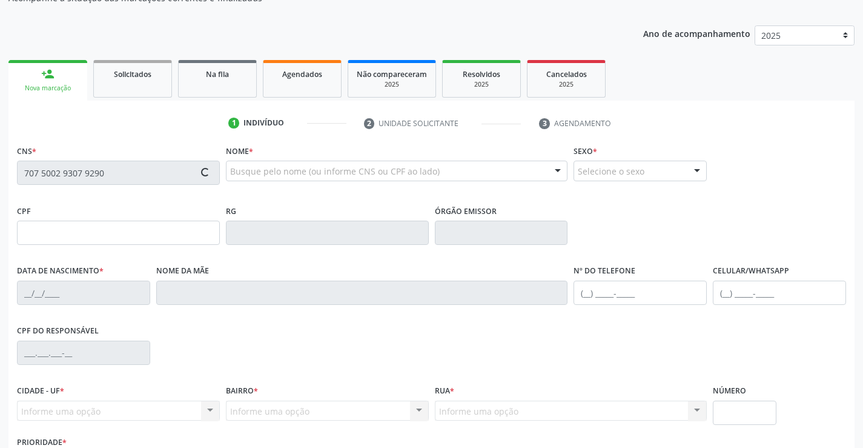
type input "S/N"
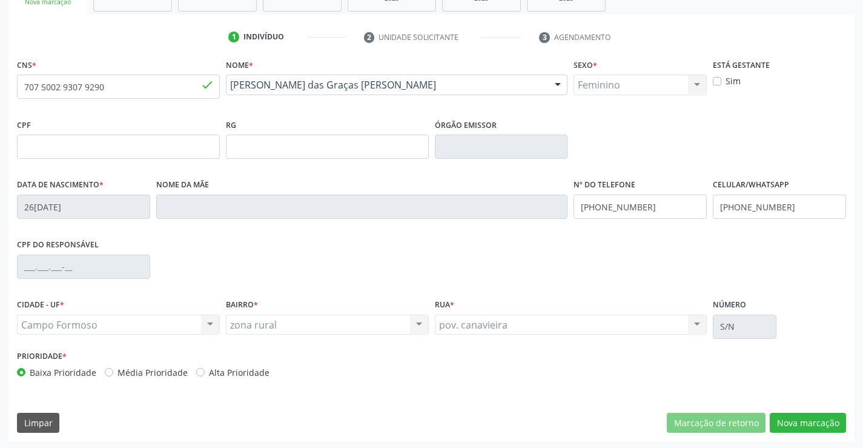
scroll to position [209, 0]
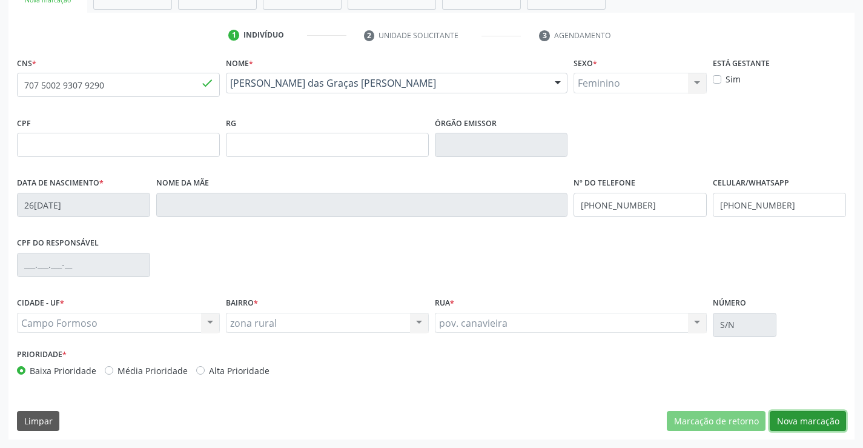
click at [798, 421] on button "Nova marcação" at bounding box center [808, 421] width 76 height 21
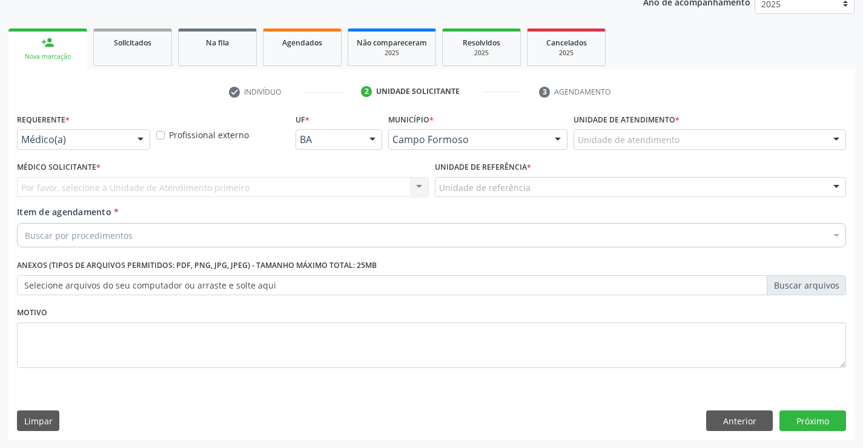
click at [138, 136] on div at bounding box center [140, 140] width 18 height 21
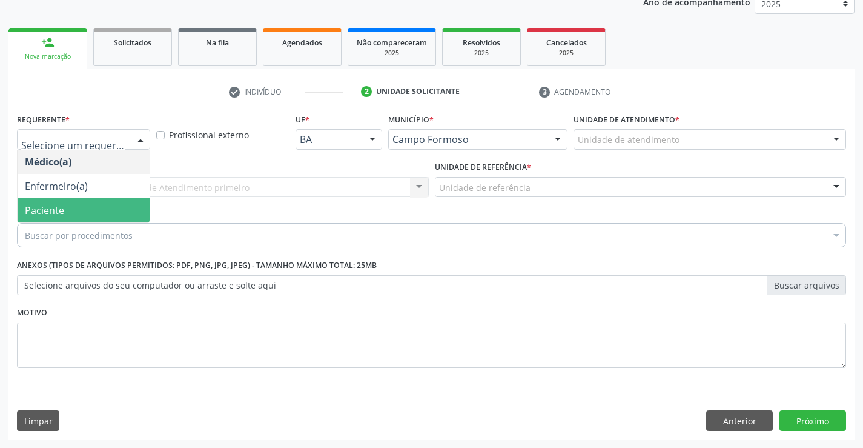
click at [113, 213] on span "Paciente" at bounding box center [84, 210] width 132 height 24
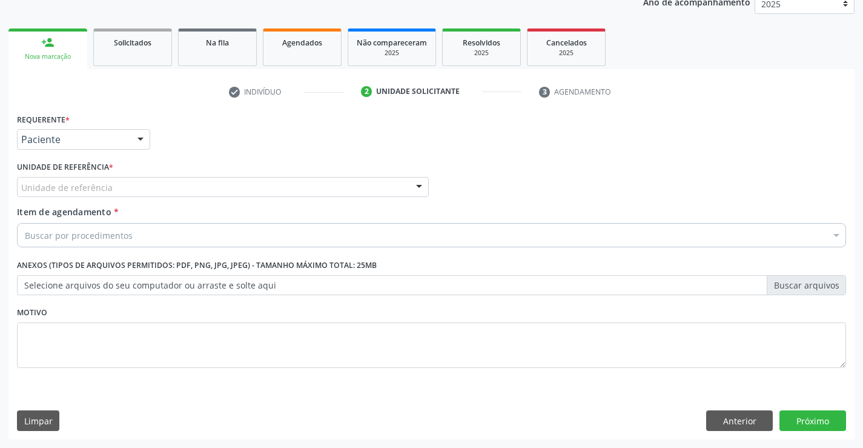
click at [124, 193] on div "Unidade de referência" at bounding box center [223, 187] width 412 height 21
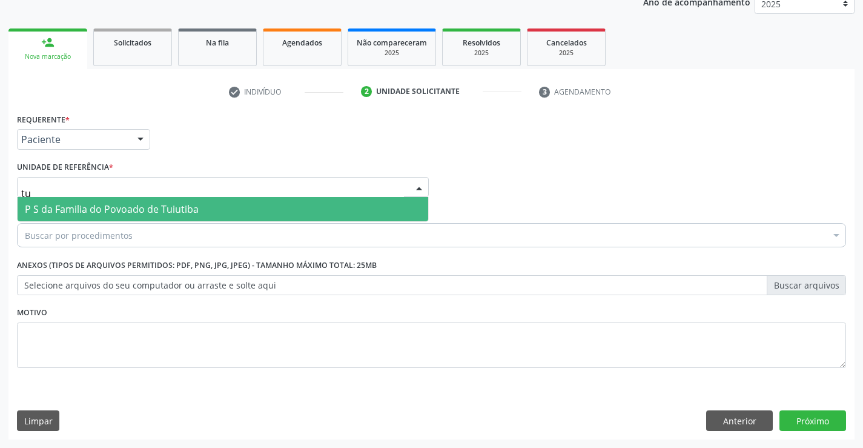
type input "tui"
click at [133, 206] on span "P S da Familia do Povoado de Tuiutiba" at bounding box center [112, 208] width 174 height 13
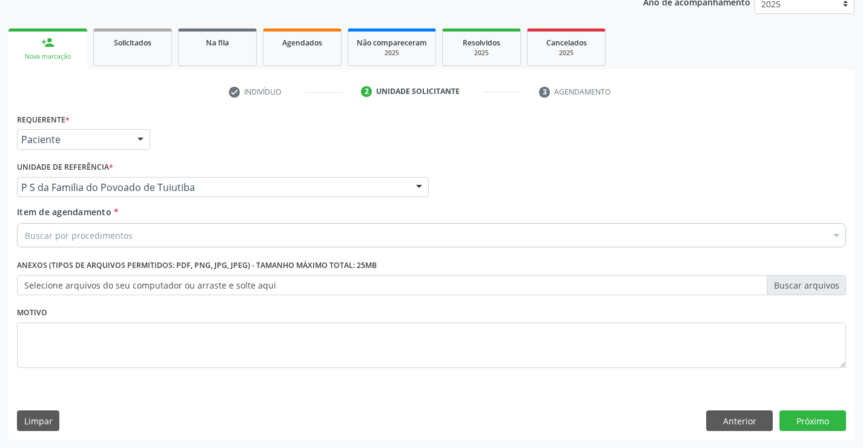
click at [145, 239] on div "Buscar por procedimentos" at bounding box center [432, 235] width 830 height 24
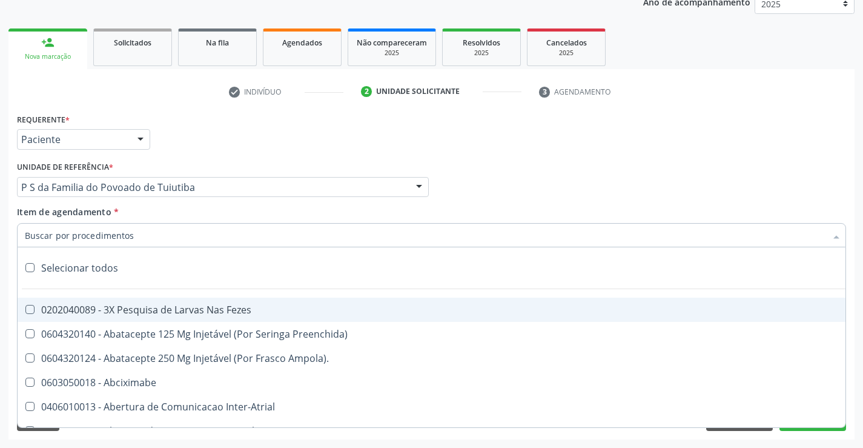
click at [145, 239] on input "Item de agendamento *" at bounding box center [426, 235] width 802 height 24
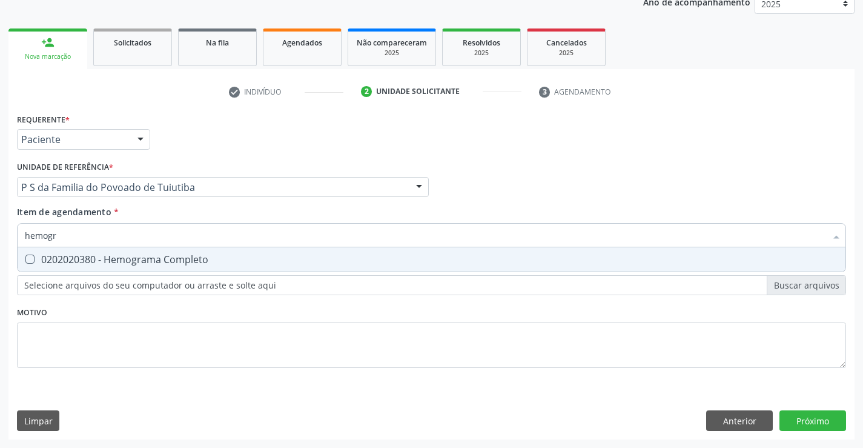
type input "hemogra"
click at [157, 257] on div "0202020380 - Hemograma Completo" at bounding box center [432, 259] width 814 height 10
checkbox Completo "true"
click at [161, 315] on div "Requerente * Paciente Médico(a) Enfermeiro(a) Paciente Nenhum resultado encontr…" at bounding box center [432, 247] width 830 height 274
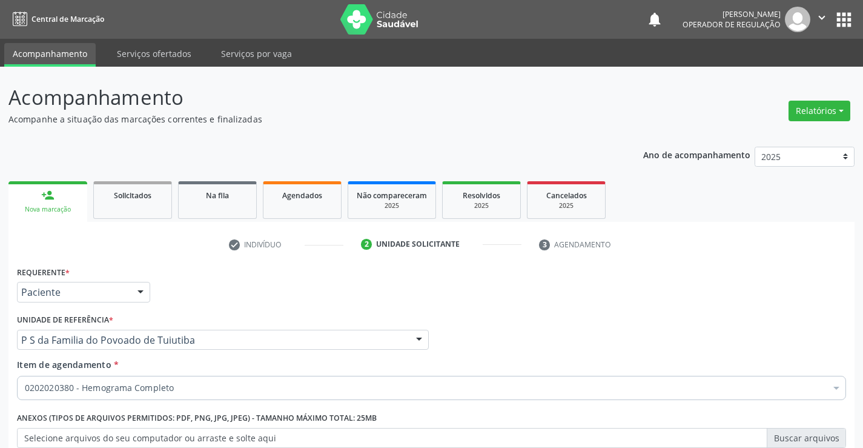
scroll to position [153, 0]
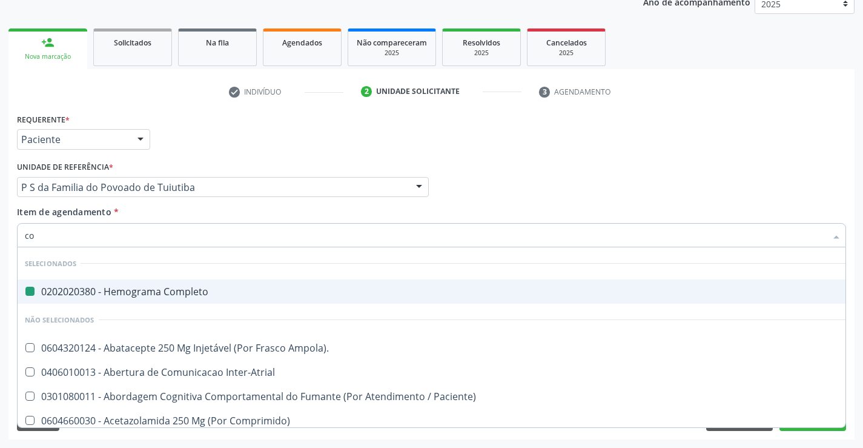
type input "col"
checkbox Completo "false"
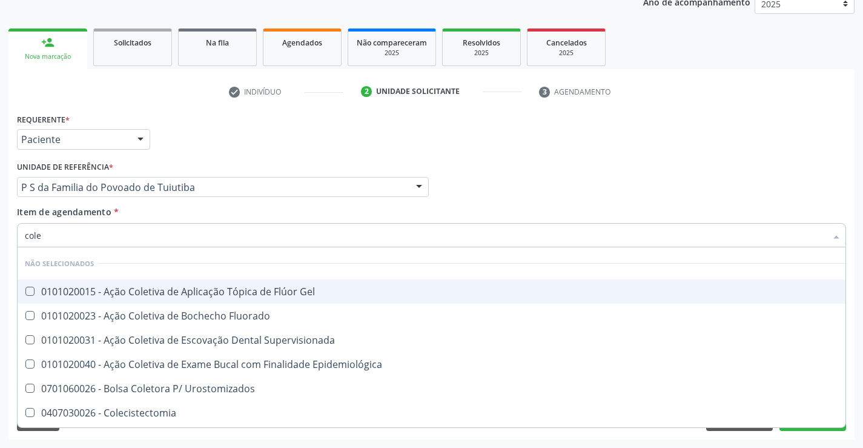
type input "coles"
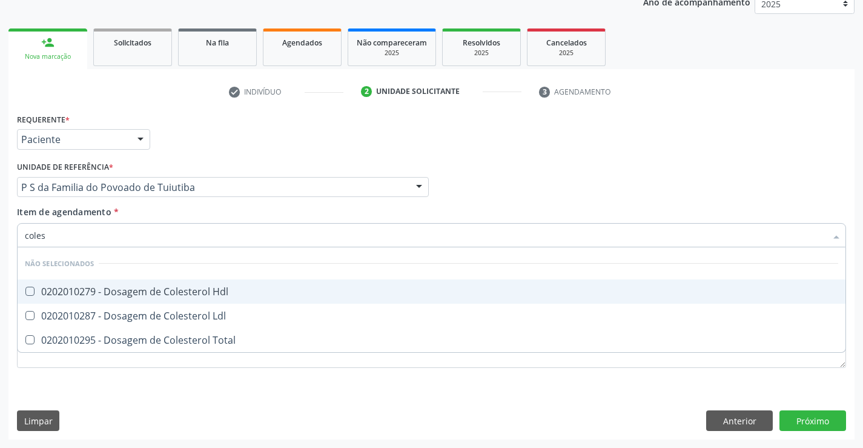
click at [201, 290] on div "0202010279 - Dosagem de Colesterol Hdl" at bounding box center [432, 292] width 814 height 10
checkbox Hdl "true"
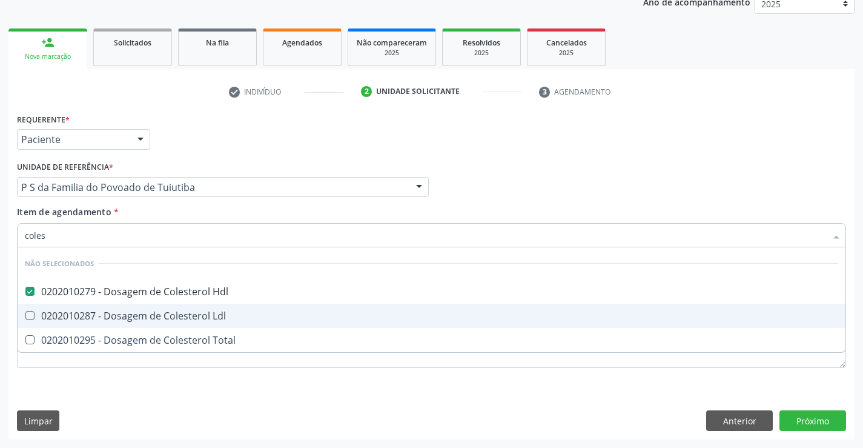
click at [201, 313] on div "0202010287 - Dosagem de Colesterol Ldl" at bounding box center [432, 316] width 814 height 10
checkbox Ldl "true"
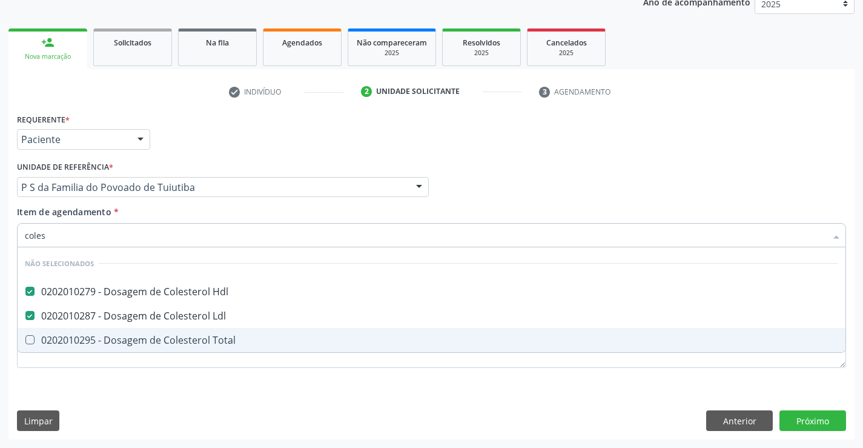
click at [196, 336] on div "0202010295 - Dosagem de Colesterol Total" at bounding box center [432, 340] width 814 height 10
checkbox Total "true"
type input "coles"
click at [199, 385] on div "Requerente * Paciente Médico(a) Enfermeiro(a) Paciente Nenhum resultado encontr…" at bounding box center [432, 247] width 830 height 274
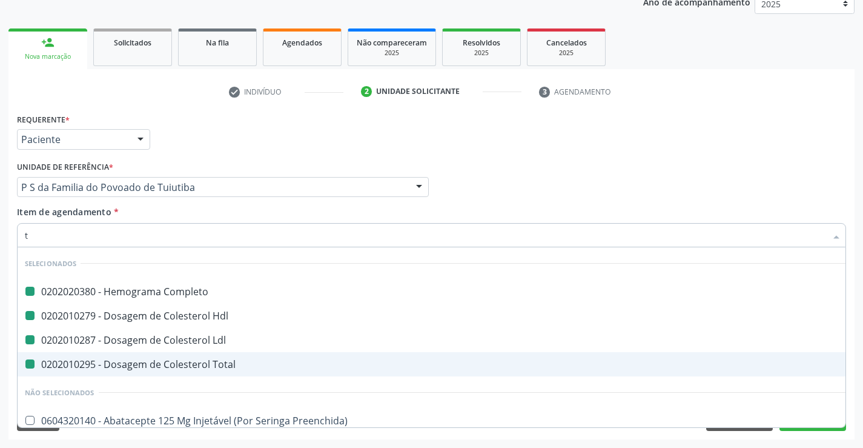
type input "tr"
checkbox Completo "false"
checkbox Ldl "false"
checkbox Hdl "false"
checkbox Total "false"
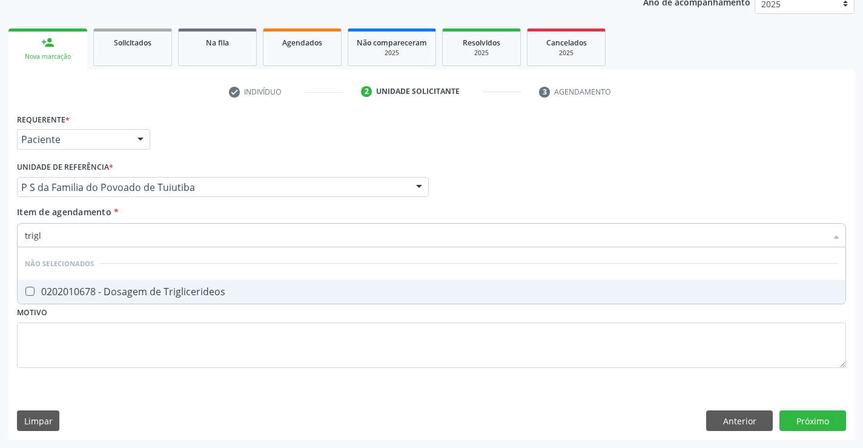
type input "trigli"
click at [240, 294] on div "0202010678 - Dosagem de Triglicerideos" at bounding box center [432, 292] width 814 height 10
checkbox Triglicerideos "true"
type input "trigli"
click at [262, 347] on div "Requerente * Paciente Médico(a) Enfermeiro(a) Paciente Nenhum resultado encontr…" at bounding box center [432, 247] width 830 height 274
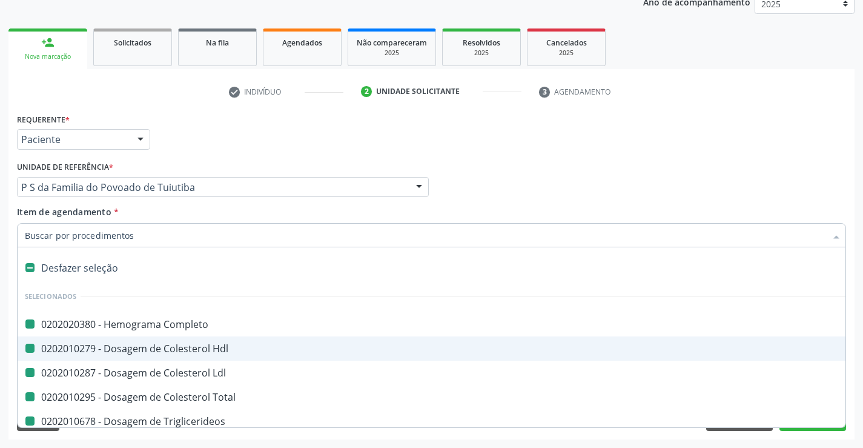
type input "u"
checkbox Completo "false"
checkbox Hdl "false"
checkbox Ldl "false"
checkbox Total "false"
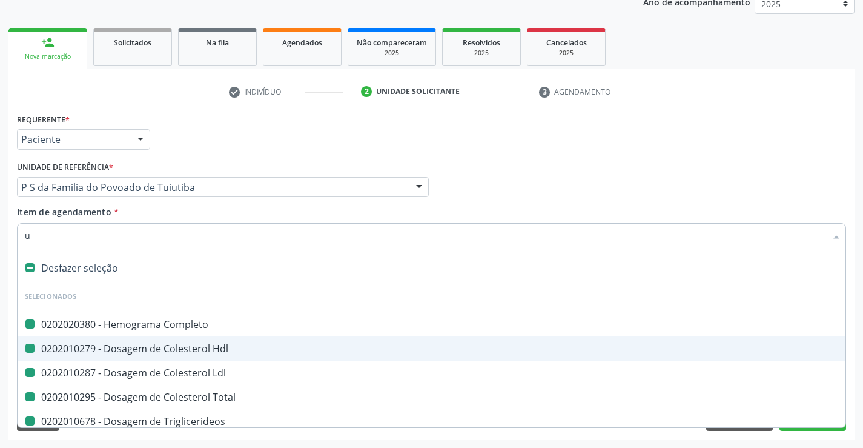
checkbox Triglicerideos "false"
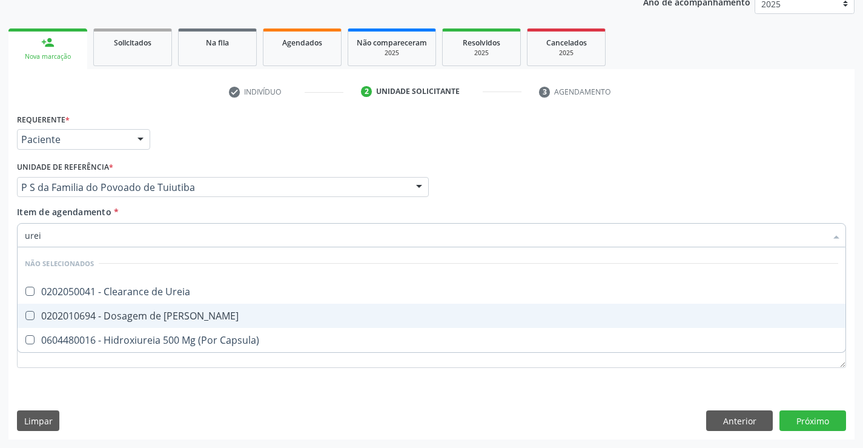
type input "ureia"
click at [188, 318] on div "0202010694 - Dosagem de [PERSON_NAME]" at bounding box center [432, 316] width 814 height 10
checkbox Ureia "true"
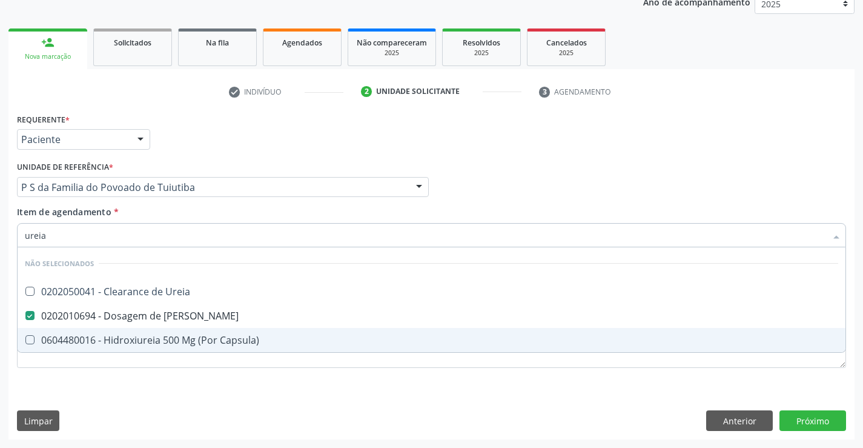
type input "ureia"
click at [179, 378] on div "Requerente * Paciente Médico(a) Enfermeiro(a) Paciente Nenhum resultado encontr…" at bounding box center [432, 247] width 830 height 274
checkbox Ureia "true"
checkbox Capsula\) "true"
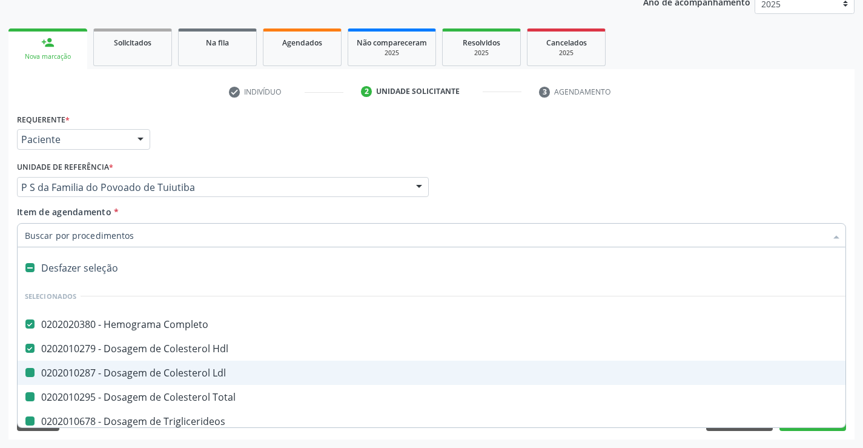
type input "u"
checkbox Ldl "false"
checkbox Total "false"
checkbox Triglicerideos "false"
checkbox Ureia "false"
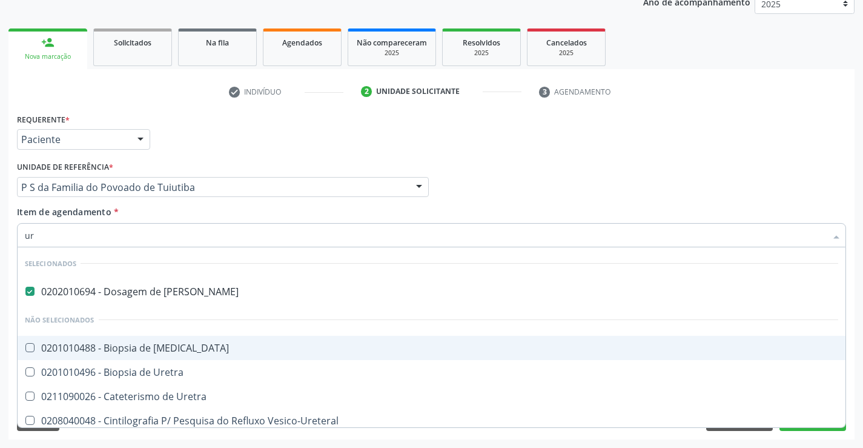
type input "u"
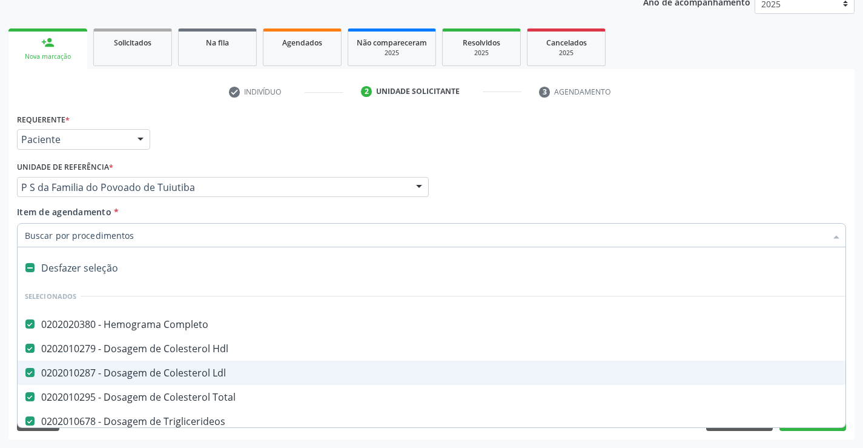
checkbox Ldl "true"
checkbox Total "true"
checkbox Triglicerideos "true"
checkbox Ureia "true"
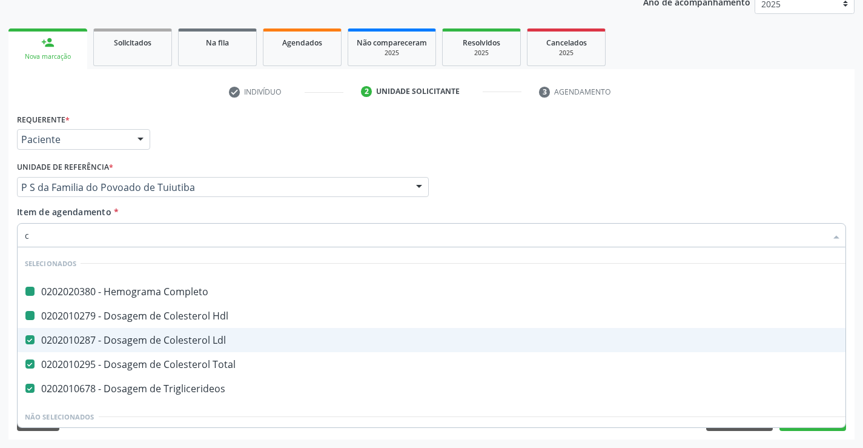
type input "cr"
checkbox Completo "false"
checkbox Ldl "false"
checkbox Total "false"
checkbox Triglicerideos "false"
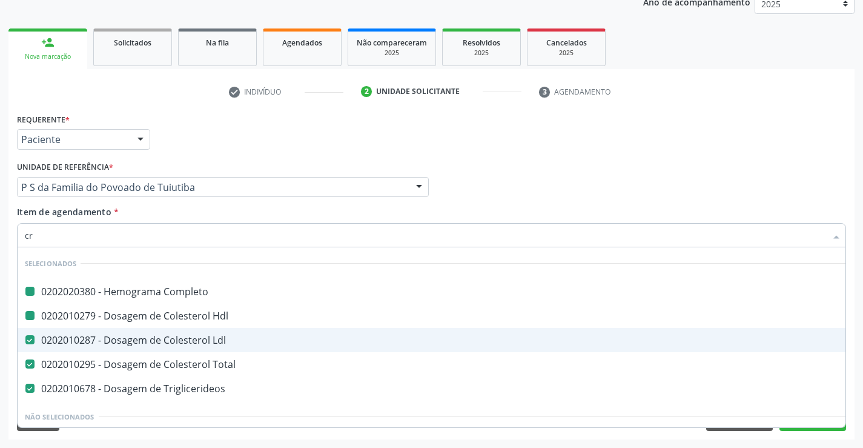
checkbox Hdl "false"
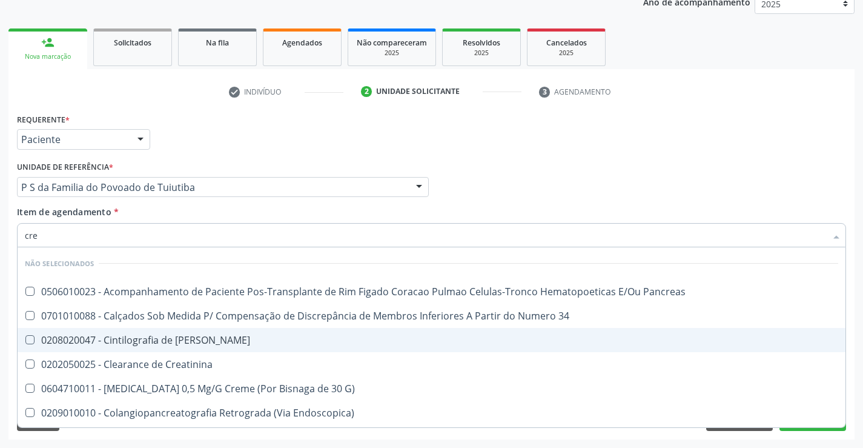
type input "crea"
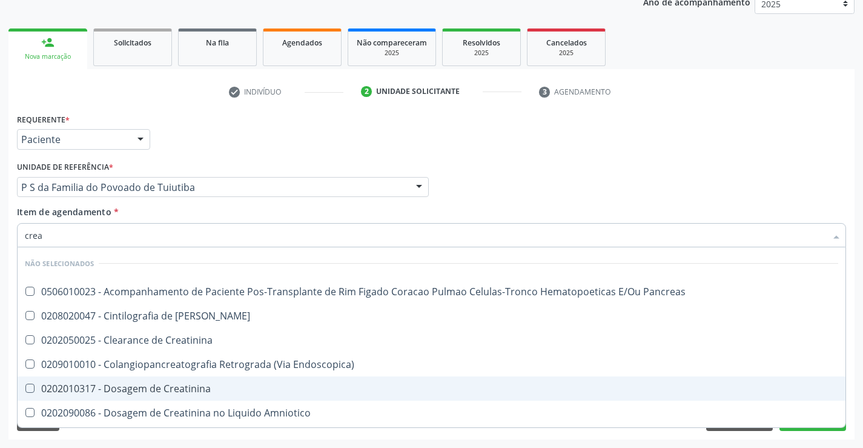
click at [165, 390] on div "0202010317 - Dosagem de Creatinina" at bounding box center [432, 389] width 814 height 10
checkbox Creatinina "true"
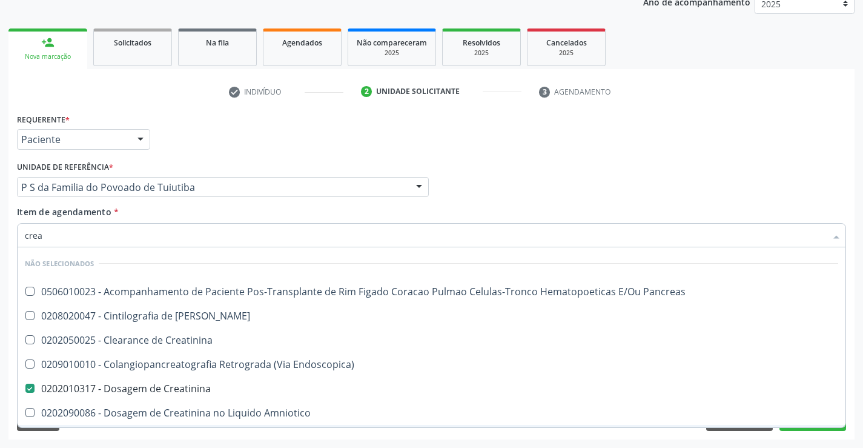
type input "crea"
click at [161, 440] on div "Acompanhamento Acompanhe a situação das marcações correntes e finalizadas Relat…" at bounding box center [431, 181] width 863 height 534
checkbox Pancreas "true"
checkbox Creatinina "true"
checkbox Endoscopica\) "true"
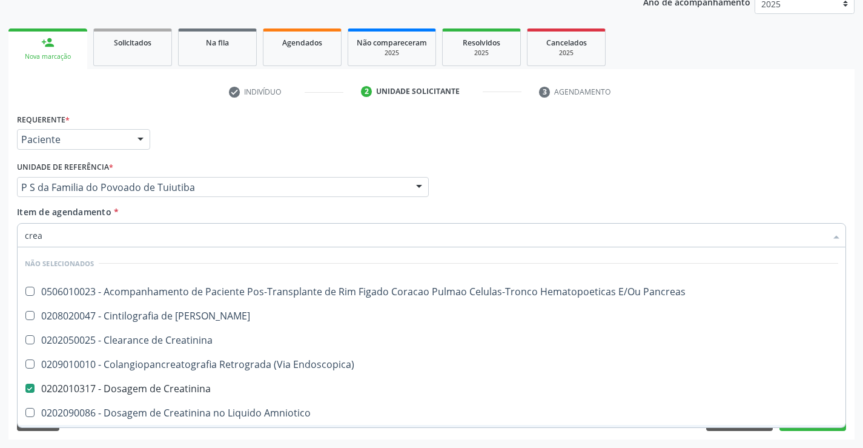
checkbox Pancreas "true"
checkbox \(Cpk\) "true"
checkbox Amniotico "true"
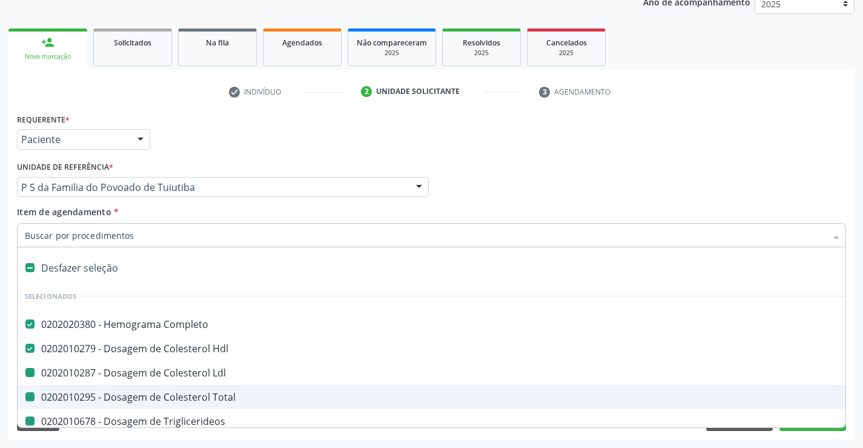
type input "u"
checkbox Ldl "false"
checkbox Total "false"
checkbox Triglicerideos "false"
checkbox Creatinina "false"
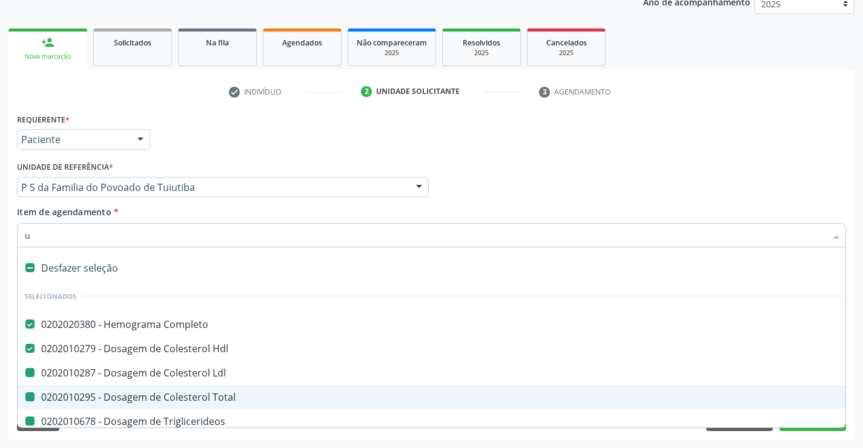
checkbox Ureia "false"
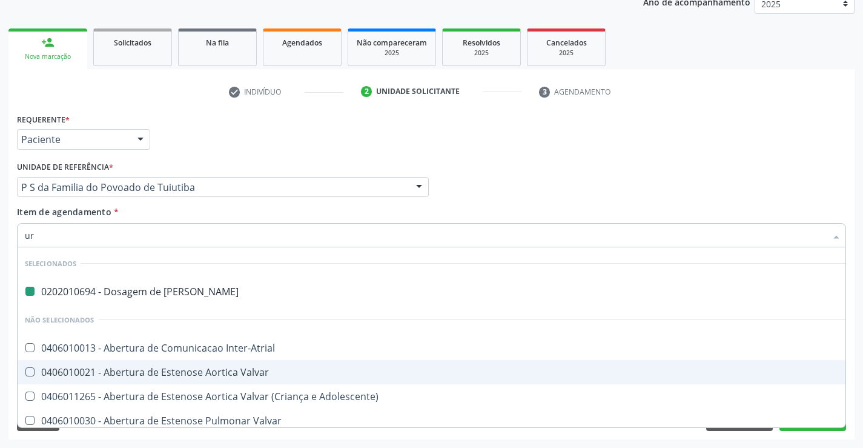
type input "uri"
checkbox Ureia "false"
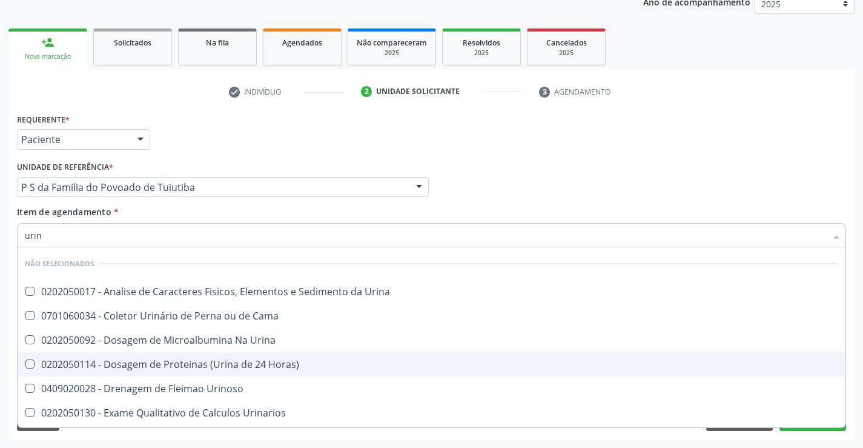
type input "urina"
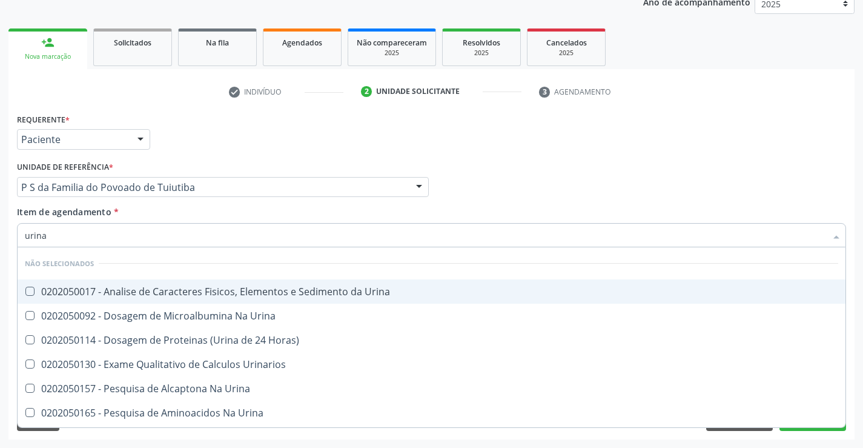
click at [201, 288] on div "0202050017 - Analise de Caracteres Fisicos, Elementos e Sedimento da Urina" at bounding box center [432, 292] width 814 height 10
checkbox Urina "true"
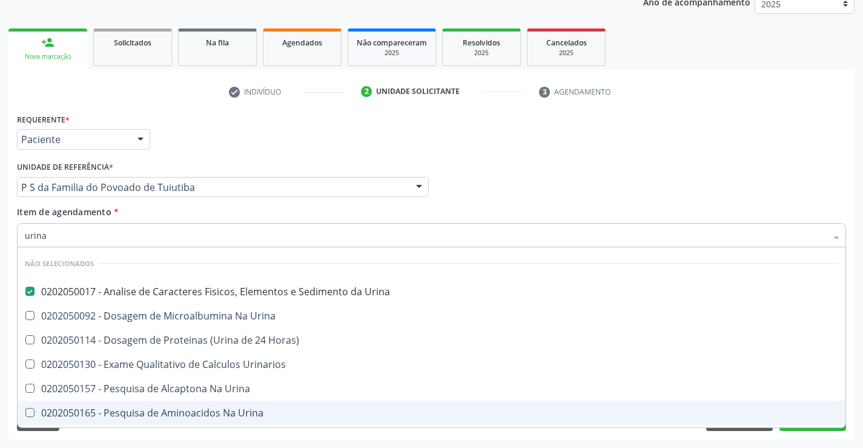
type input "urina"
click at [213, 437] on div "Requerente * Paciente Médico(a) Enfermeiro(a) Paciente Nenhum resultado encontr…" at bounding box center [431, 274] width 847 height 329
checkbox Horas\) "true"
checkbox Urinarios "true"
checkbox Urina "true"
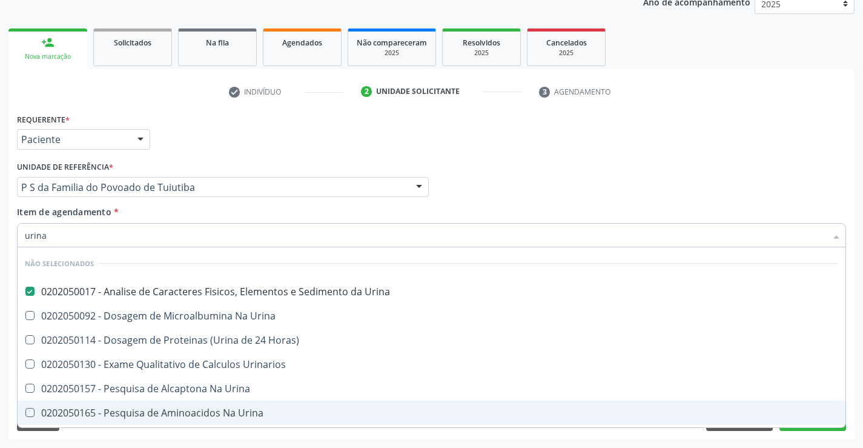
checkbox Urina "true"
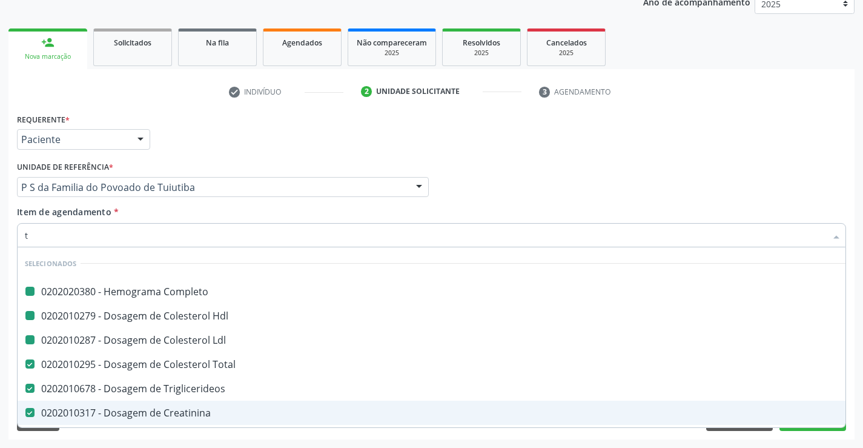
type input "tg"
checkbox Completo "false"
checkbox Ldl "false"
checkbox Hdl "false"
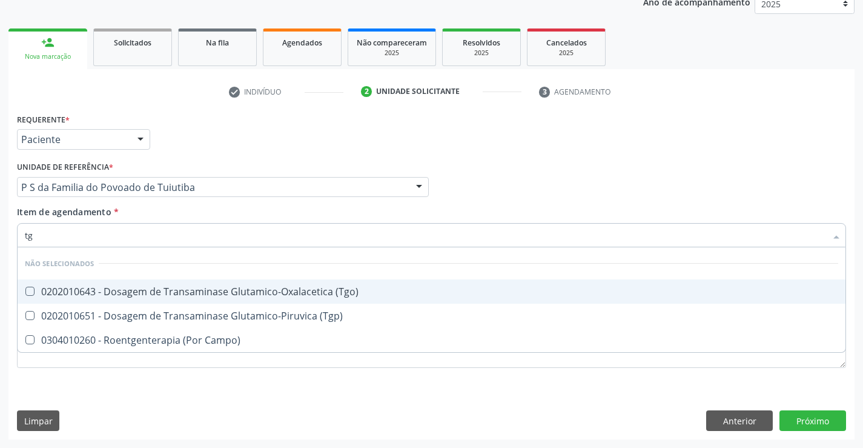
drag, startPoint x: 233, startPoint y: 287, endPoint x: 227, endPoint y: 325, distance: 38.1
click at [233, 288] on div "0202010643 - Dosagem de Transaminase Glutamico-Oxalacetica (Tgo)" at bounding box center [432, 292] width 814 height 10
checkbox \(Tgo\) "true"
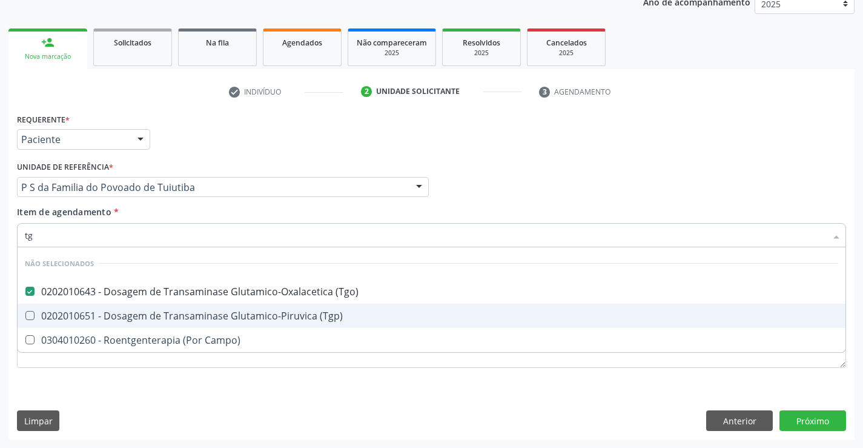
click at [230, 313] on div "0202010651 - Dosagem de Transaminase Glutamico-Piruvica (Tgp)" at bounding box center [432, 316] width 814 height 10
checkbox \(Tgp\) "true"
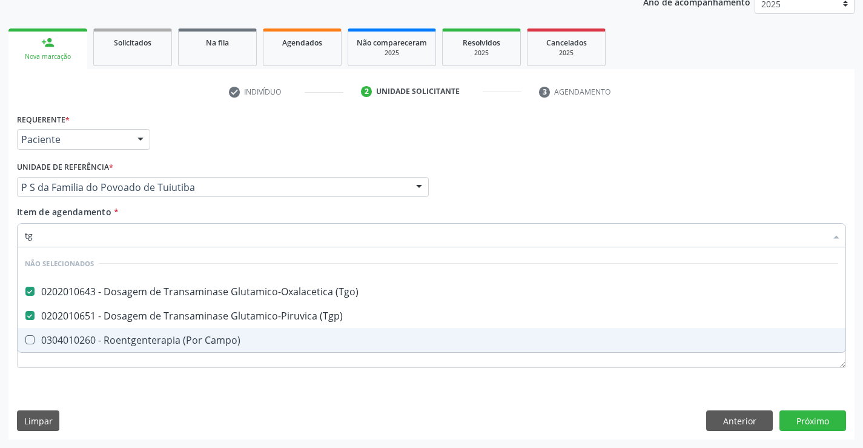
type input "tg"
click at [204, 386] on div "Requerente * Paciente Médico(a) Enfermeiro(a) Paciente Nenhum resultado encontr…" at bounding box center [431, 274] width 847 height 329
checkbox Campo\) "true"
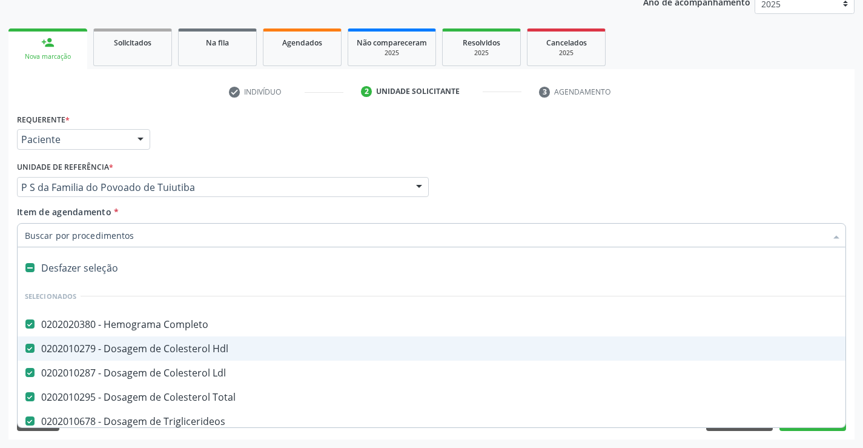
type input "u"
checkbox Ureia "false"
checkbox Creatinina "false"
checkbox Urina "false"
checkbox \(Tgo\) "false"
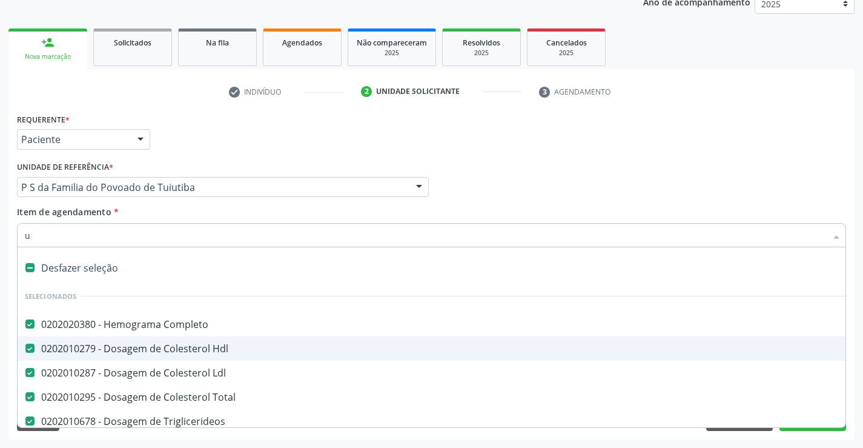
checkbox \(Tgp\) "false"
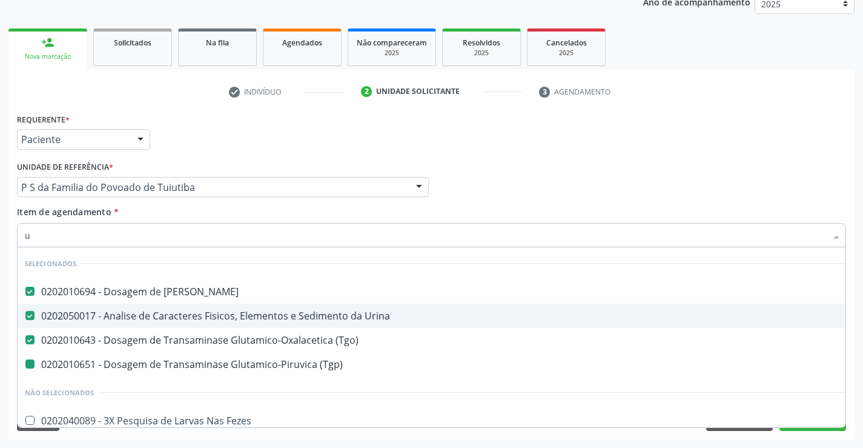
type input "ur"
checkbox \(Tgp\) "false"
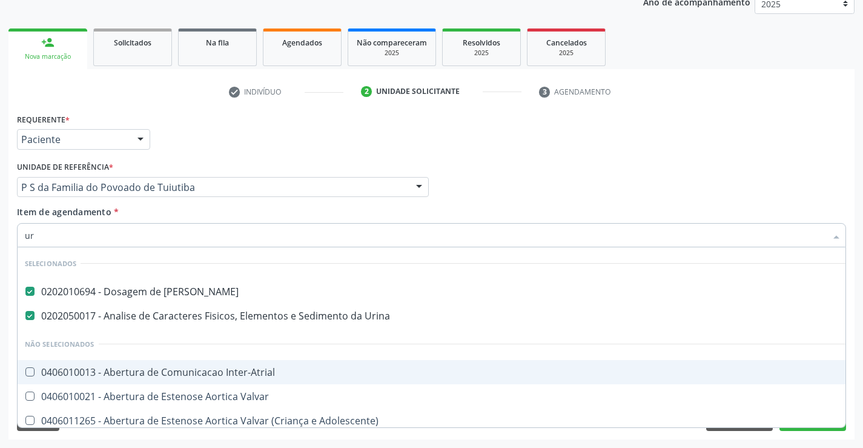
type input "u"
checkbox Inter-Atrial "true"
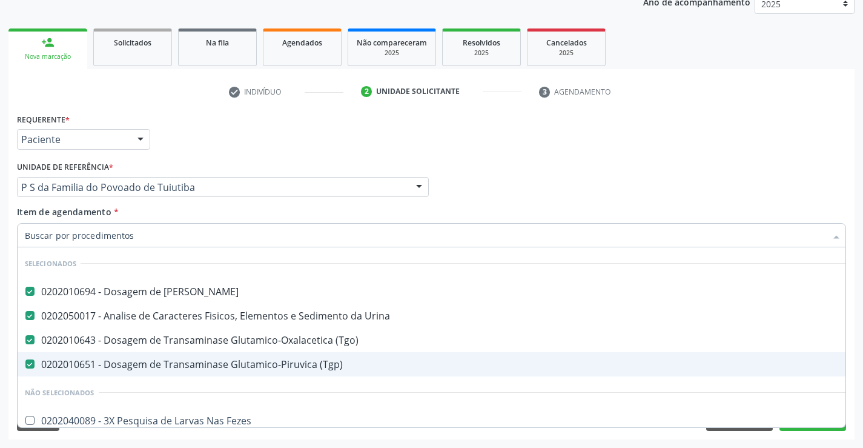
checkbox Fezes "true"
checkbox Inter-Atrial "true"
checkbox Valvar "true"
checkbox Adolescente\) "true"
checkbox Valvar "true"
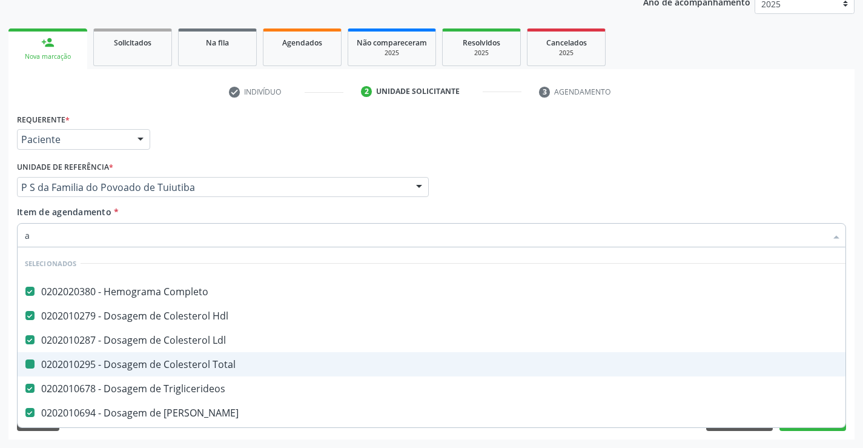
type input "ac"
checkbox Total "false"
checkbox Ureia "false"
checkbox Creatinina "false"
checkbox Urina "false"
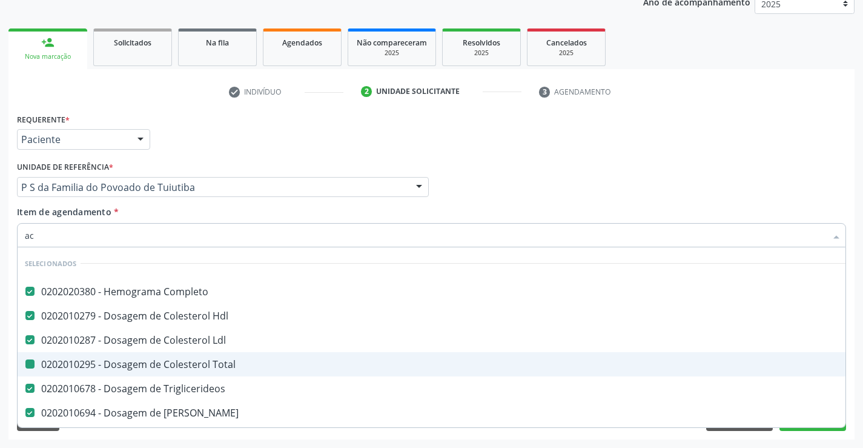
checkbox \(Tgo\) "false"
checkbox \(Tgp\) "false"
checkbox Triglicerideos "false"
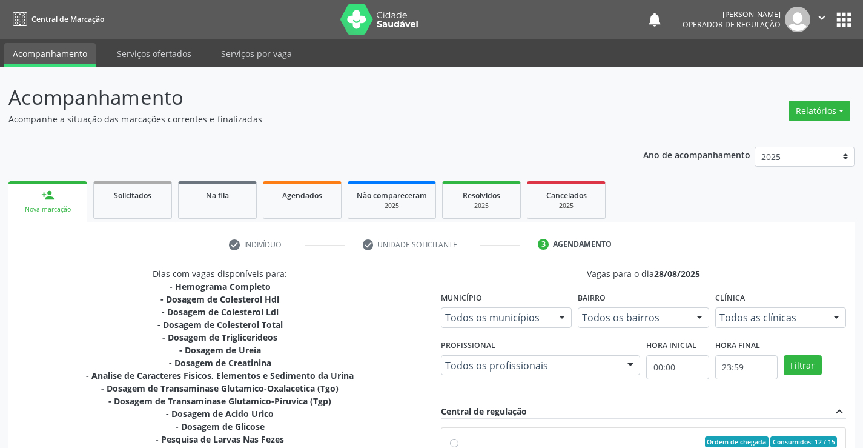
scroll to position [245, 0]
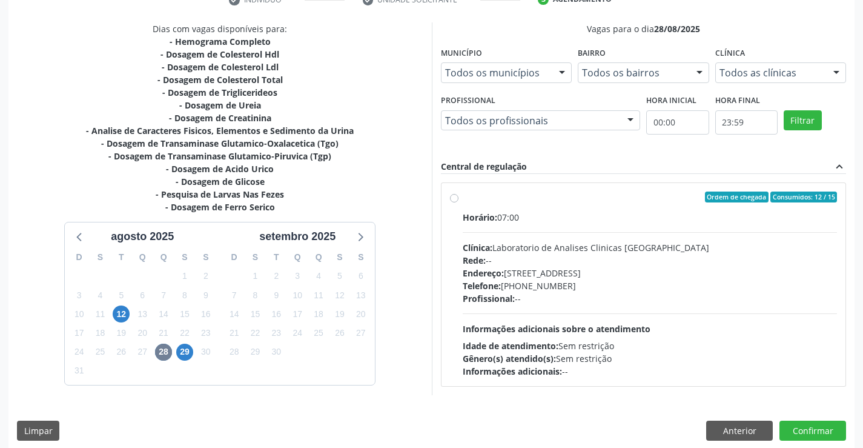
click at [463, 198] on label "Ordem de chegada Consumidos: 12 / 15 Horário: 07:00 Clínica: Laboratorio de Ana…" at bounding box center [650, 284] width 375 height 186
click at [457, 198] on input "Ordem de chegada Consumidos: 12 / 15 Horário: 07:00 Clínica: Laboratorio de Ana…" at bounding box center [454, 196] width 8 height 11
radio input "true"
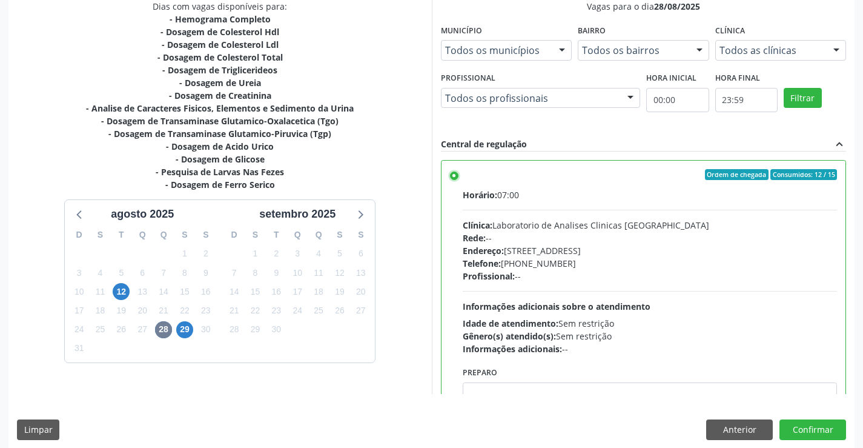
scroll to position [276, 0]
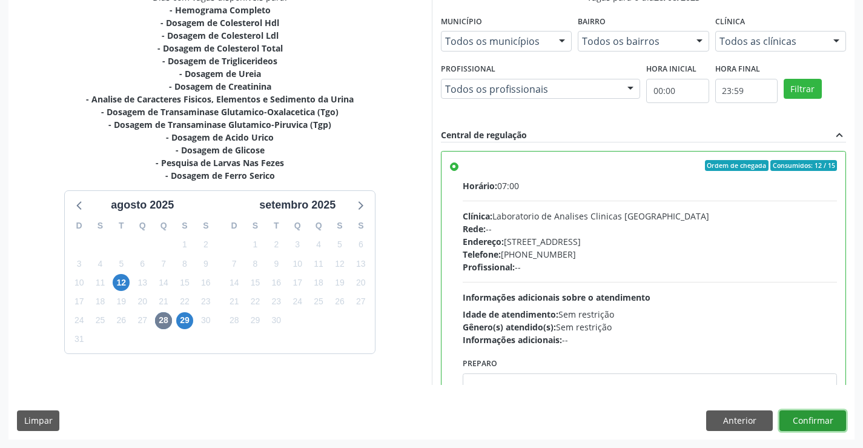
click at [815, 419] on button "Confirmar" at bounding box center [813, 420] width 67 height 21
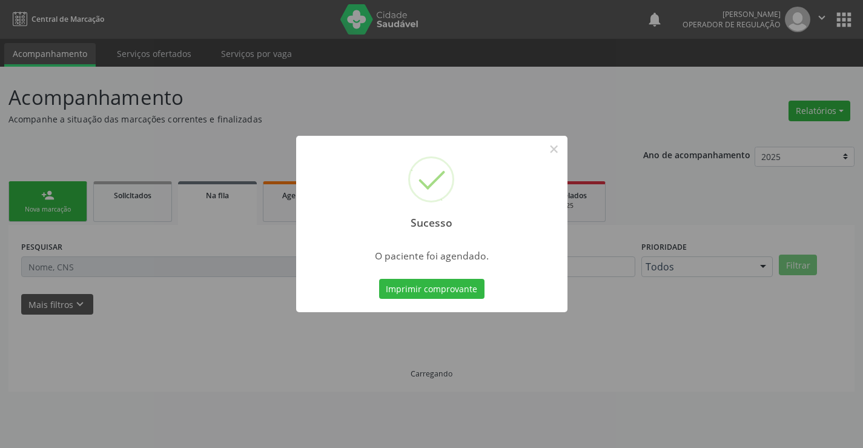
scroll to position [0, 0]
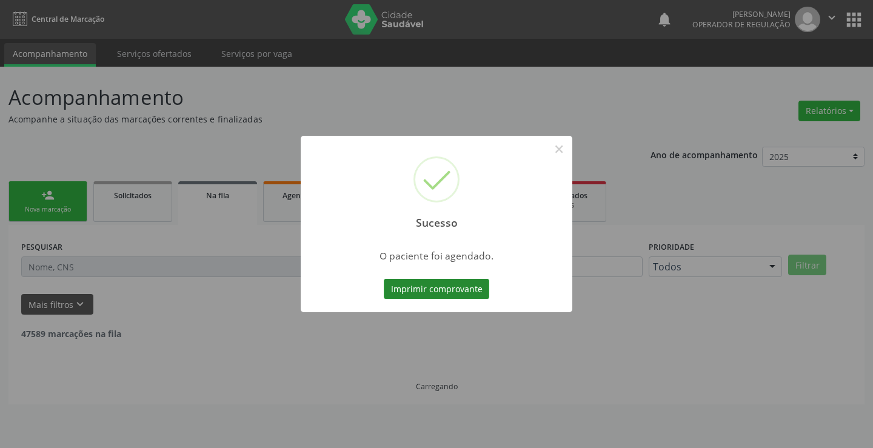
click at [457, 287] on button "Imprimir comprovante" at bounding box center [436, 289] width 105 height 21
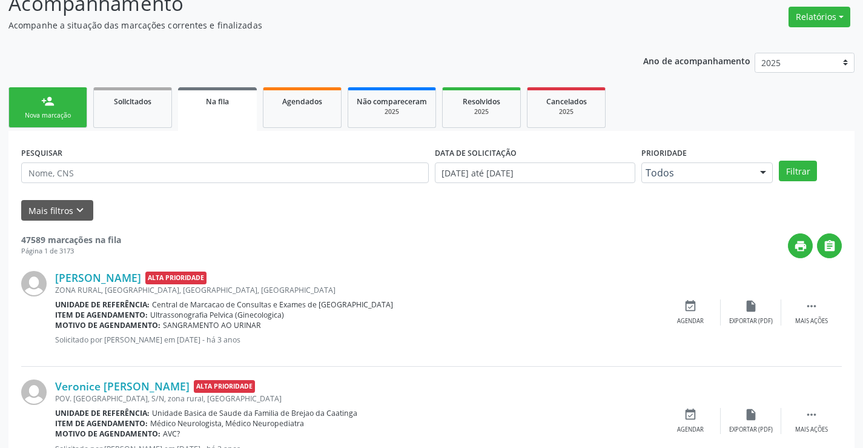
scroll to position [121, 0]
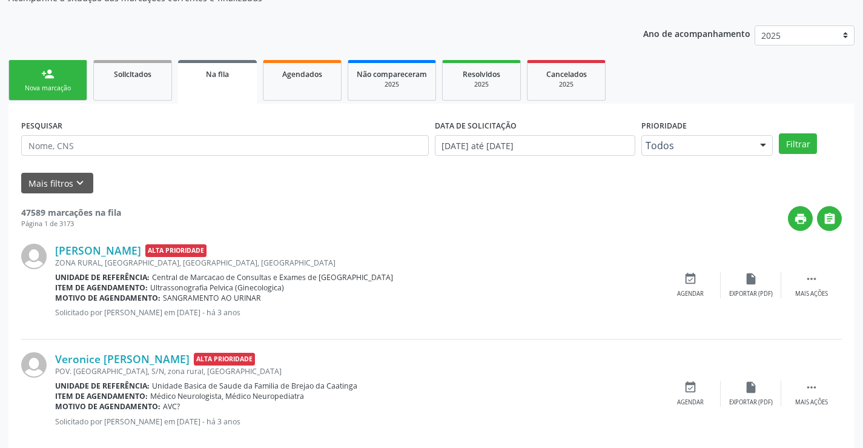
click at [76, 94] on link "person_add Nova marcação" at bounding box center [47, 80] width 79 height 41
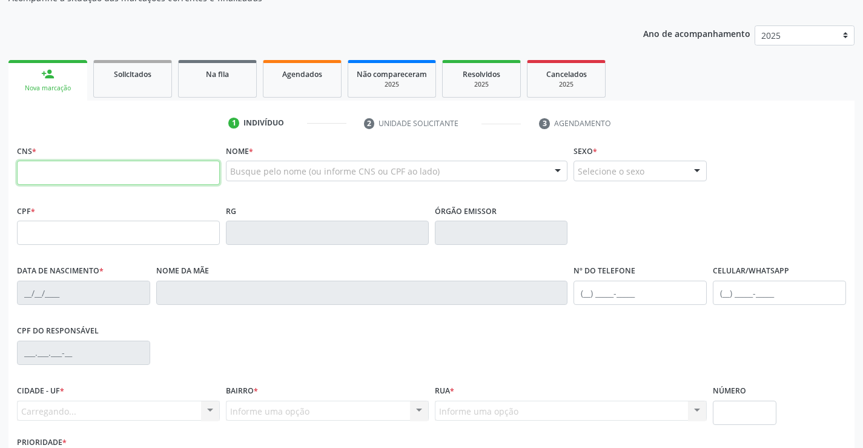
click at [74, 170] on input "text" at bounding box center [118, 173] width 203 height 24
type input "700 1059 3273 3210"
type input "0944234232"
type input "10/12/1969"
type input "(74) 99811-7302"
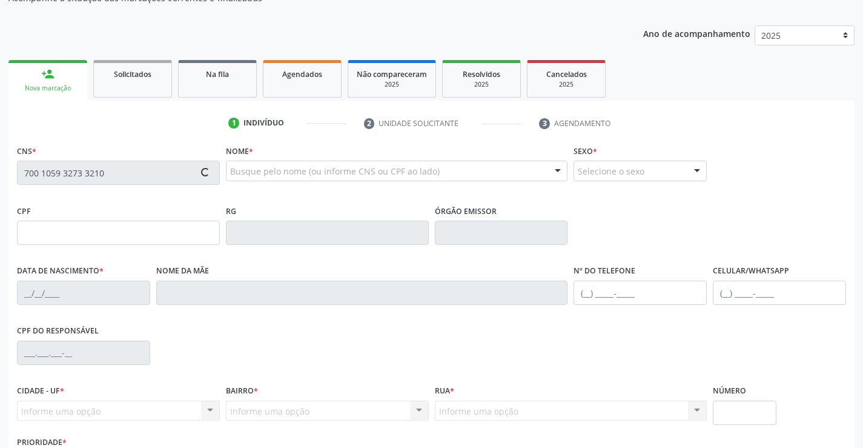
type input "SN"
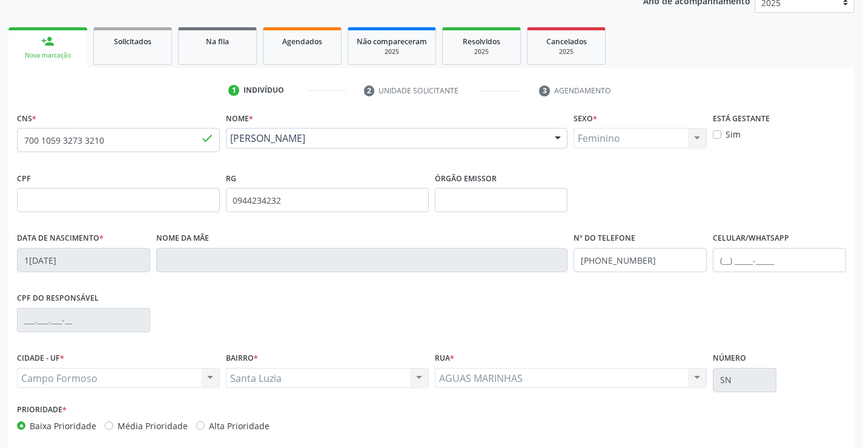
scroll to position [209, 0]
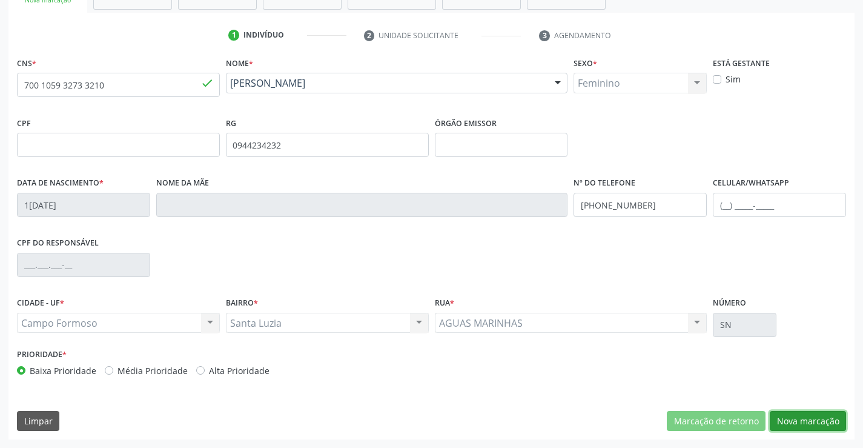
click at [826, 417] on button "Nova marcação" at bounding box center [808, 421] width 76 height 21
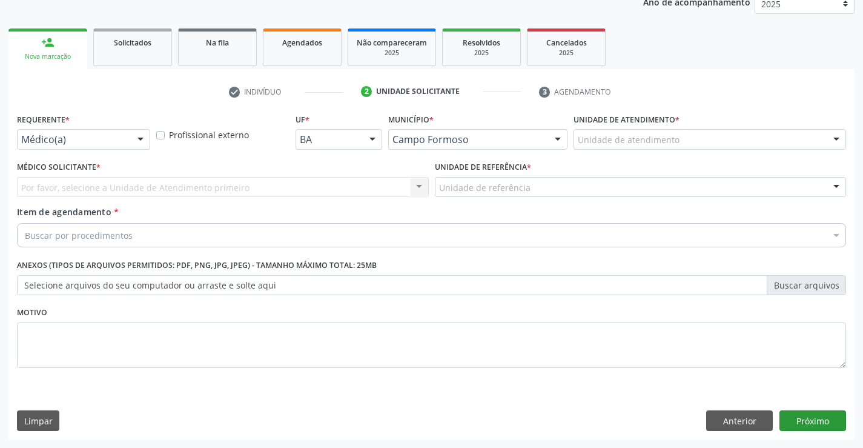
scroll to position [153, 0]
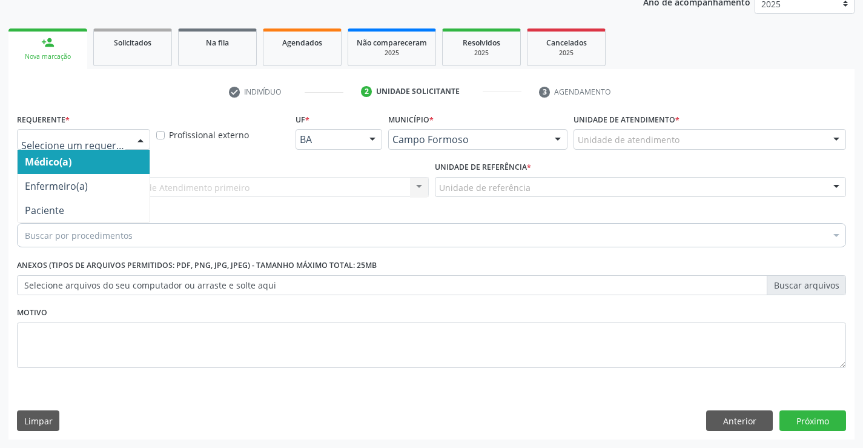
click at [136, 139] on div at bounding box center [140, 140] width 18 height 21
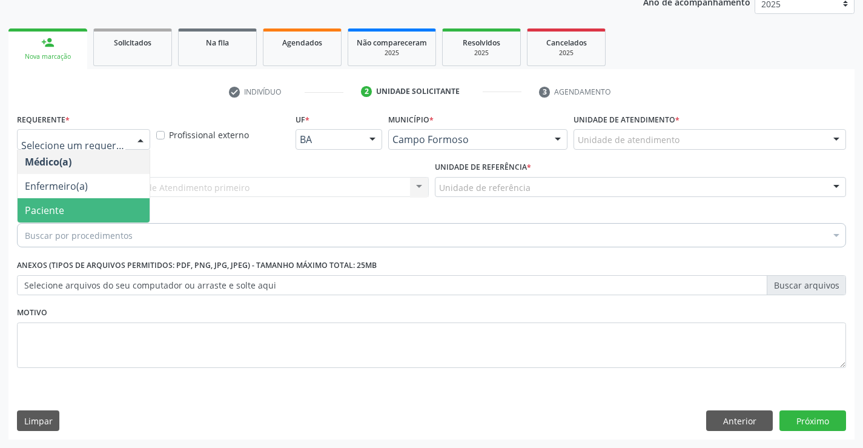
click at [102, 204] on span "Paciente" at bounding box center [84, 210] width 132 height 24
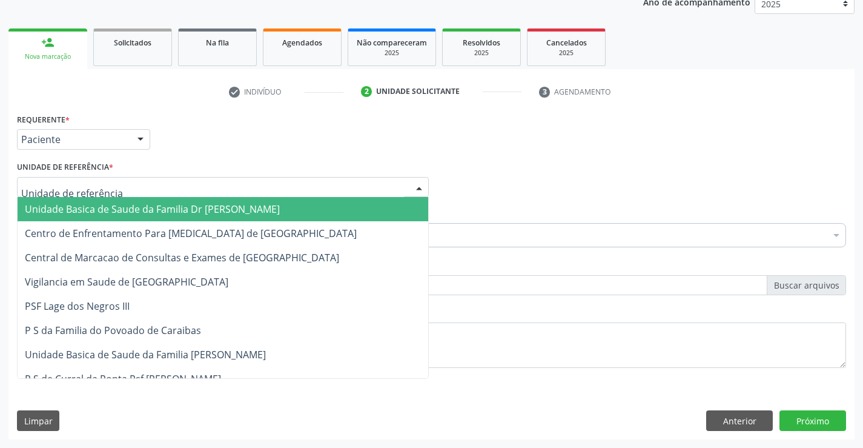
click at [120, 182] on div at bounding box center [223, 187] width 412 height 21
click at [139, 209] on span "Unidade Basica de Saude da Familia Dr [PERSON_NAME]" at bounding box center [152, 208] width 255 height 13
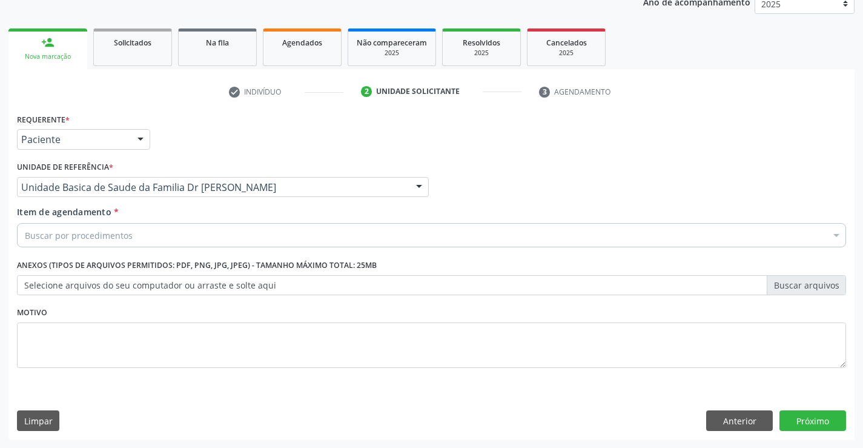
click at [148, 238] on div "Buscar por procedimentos" at bounding box center [432, 235] width 830 height 24
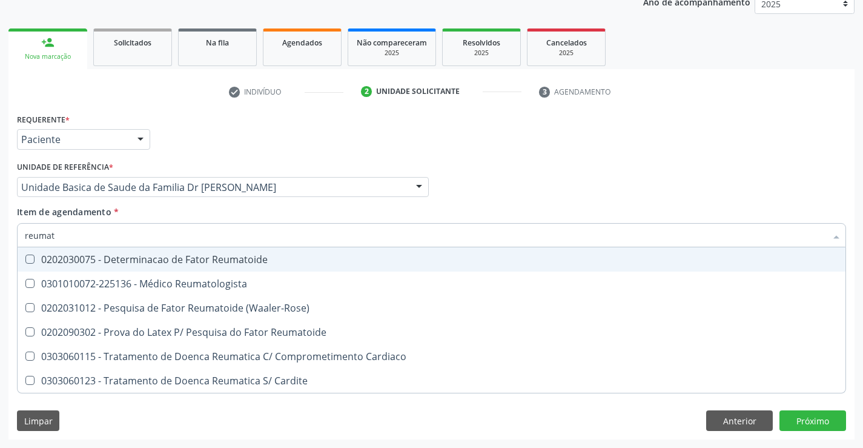
type input "reumato"
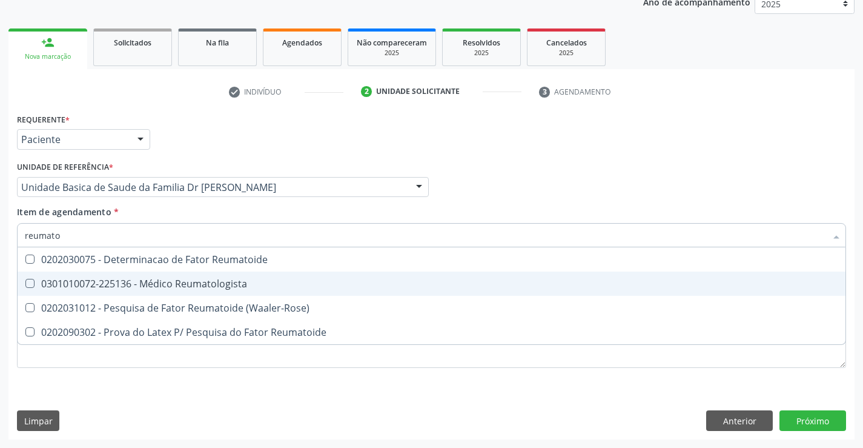
click at [161, 282] on div "0301010072-225136 - Médico Reumatologista" at bounding box center [432, 284] width 814 height 10
checkbox Reumatologista "true"
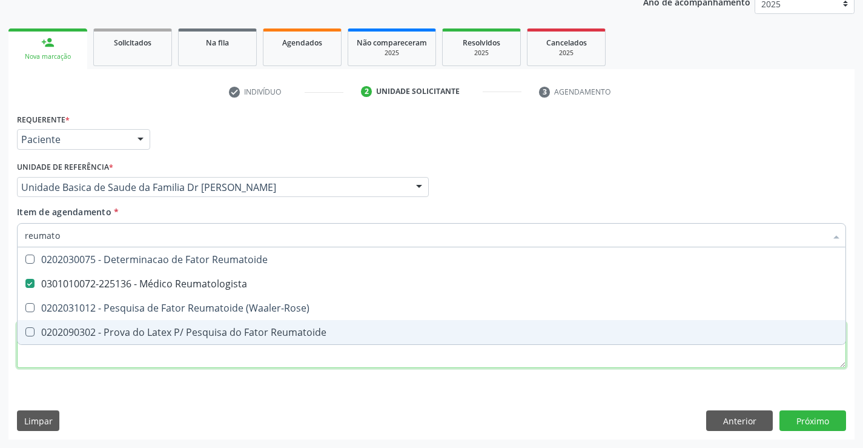
click at [152, 358] on div "Requerente * Paciente Médico(a) Enfermeiro(a) Paciente Nenhum resultado encontr…" at bounding box center [432, 247] width 830 height 274
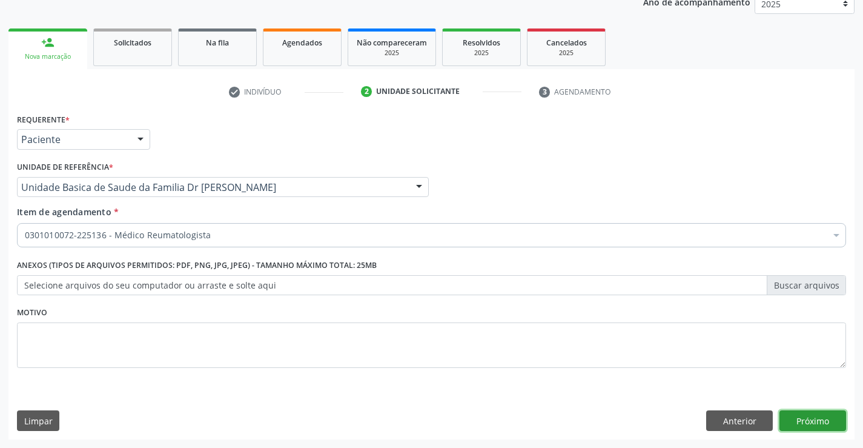
click at [802, 419] on button "Próximo" at bounding box center [813, 420] width 67 height 21
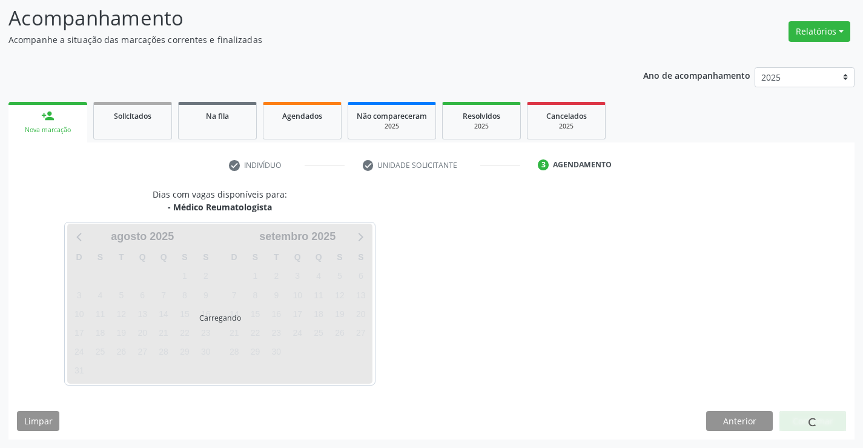
scroll to position [115, 0]
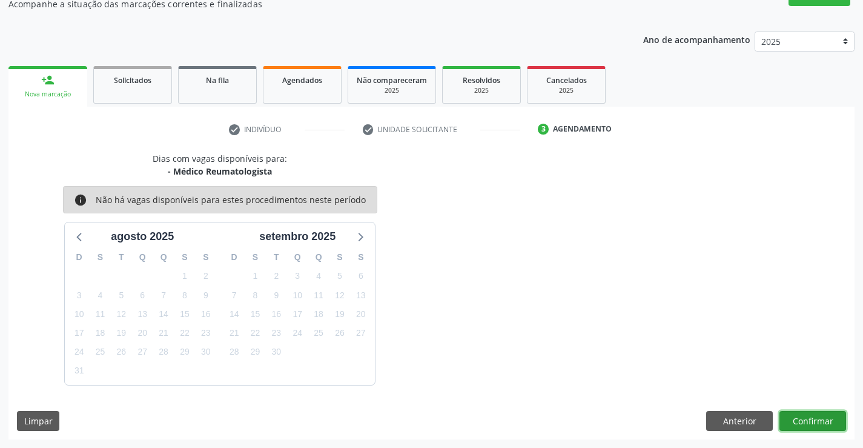
click at [801, 419] on button "Confirmar" at bounding box center [813, 421] width 67 height 21
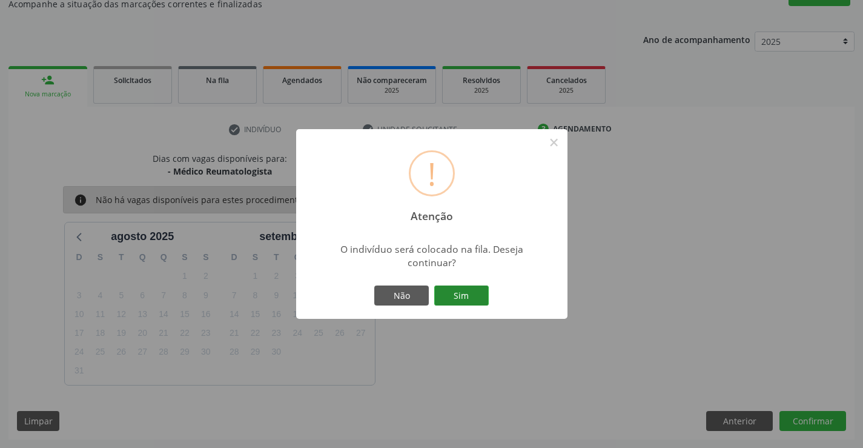
click at [471, 293] on button "Sim" at bounding box center [461, 295] width 55 height 21
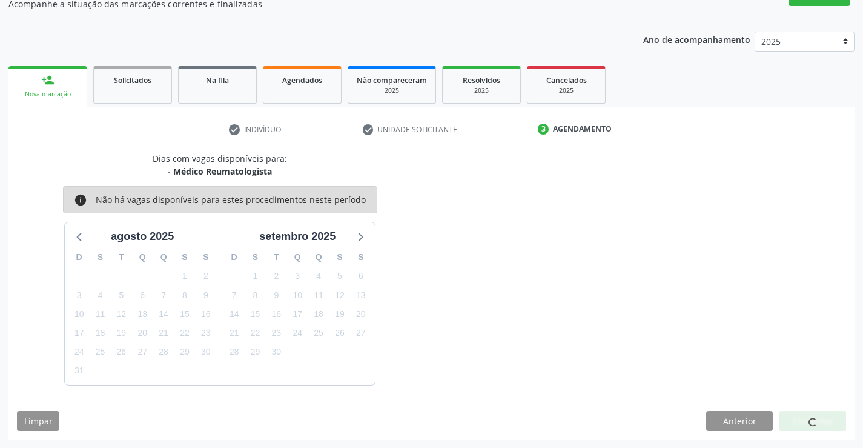
scroll to position [0, 0]
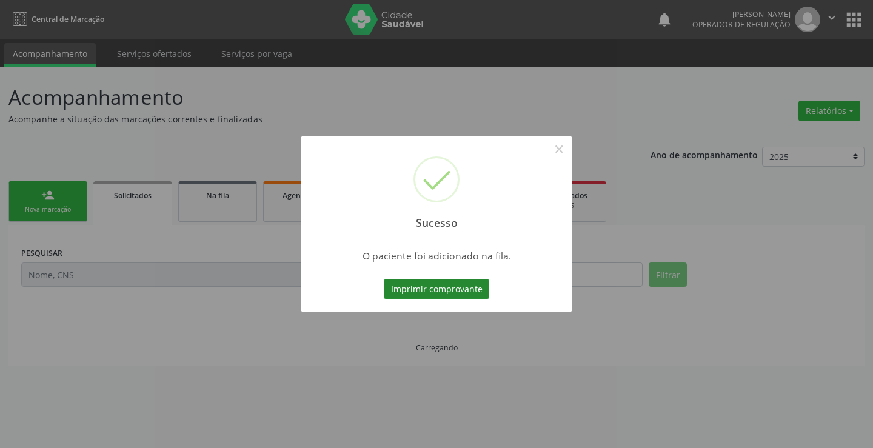
click at [471, 292] on button "Imprimir comprovante" at bounding box center [436, 289] width 105 height 21
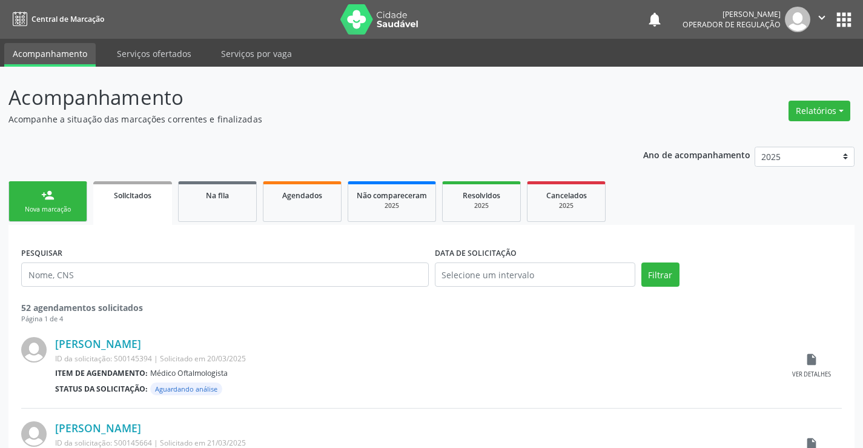
click at [821, 18] on icon "" at bounding box center [822, 17] width 13 height 13
click at [771, 78] on link "Sair" at bounding box center [792, 73] width 84 height 17
